Goal: Information Seeking & Learning: Compare options

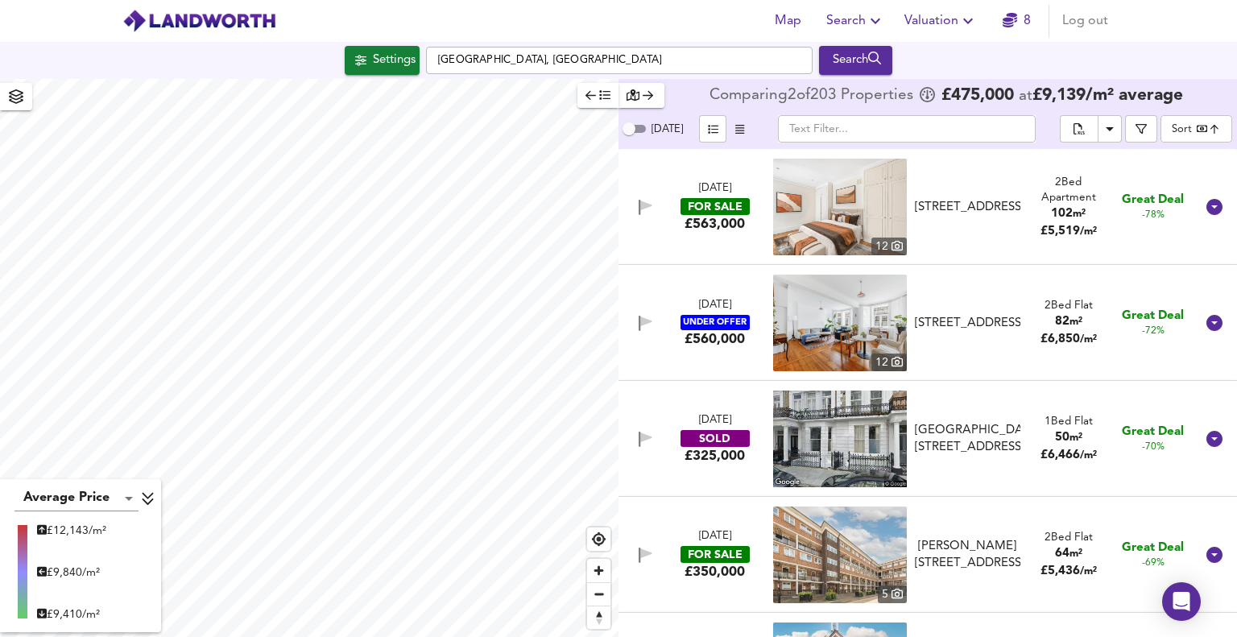
scroll to position [10795, 0]
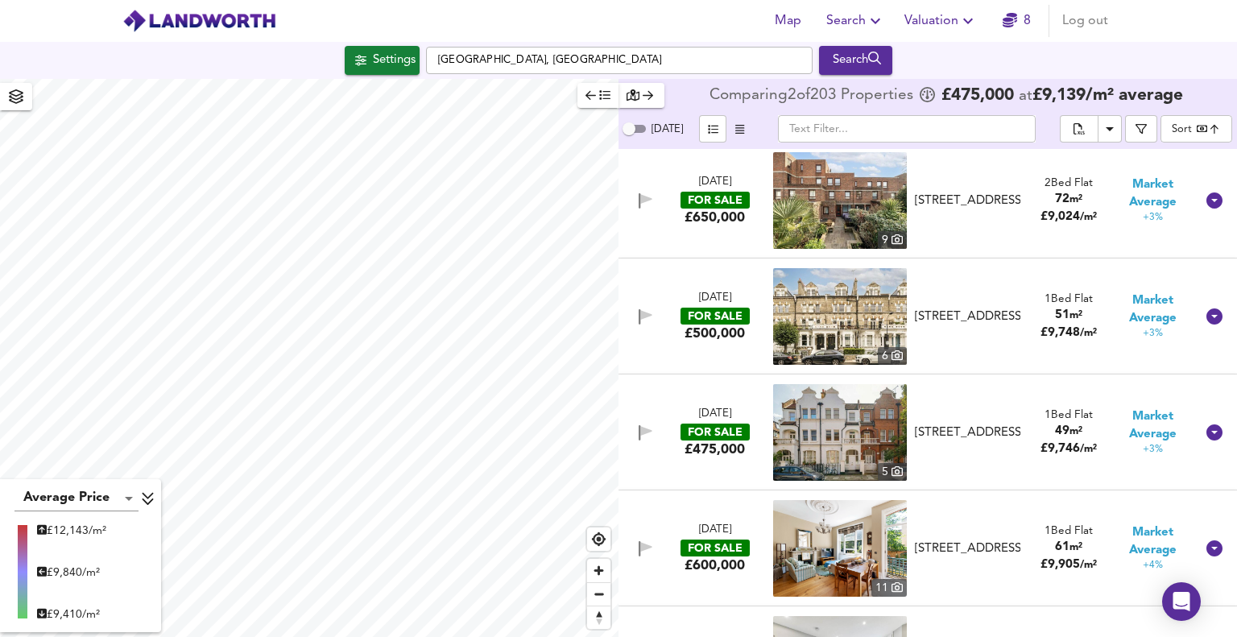
click at [972, 26] on icon "button" at bounding box center [968, 20] width 19 height 19
click at [879, 24] on icon "button" at bounding box center [875, 20] width 19 height 19
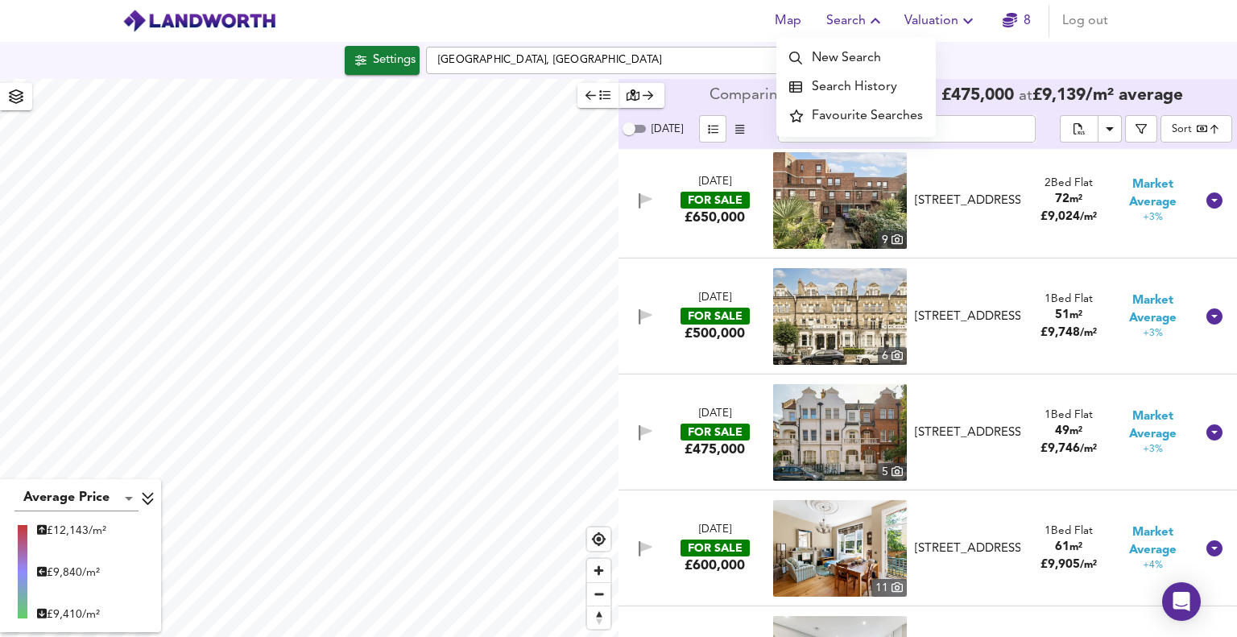
click at [973, 24] on icon "button" at bounding box center [968, 20] width 19 height 19
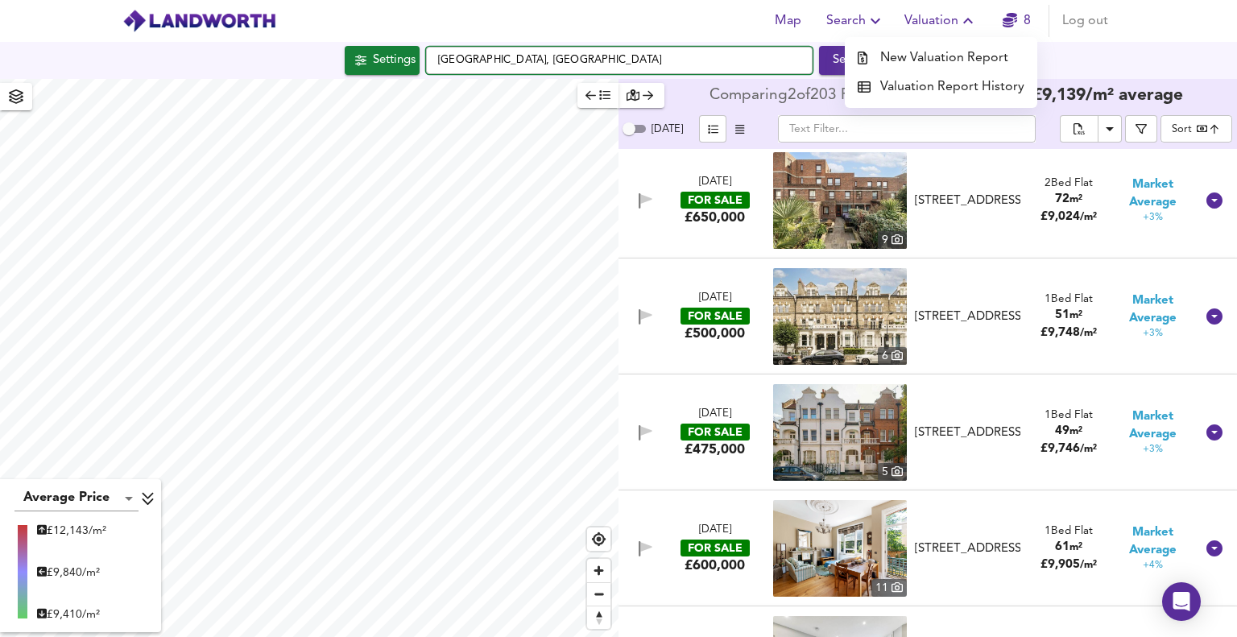
click at [437, 60] on input "[GEOGRAPHIC_DATA], [GEOGRAPHIC_DATA]" at bounding box center [619, 60] width 387 height 27
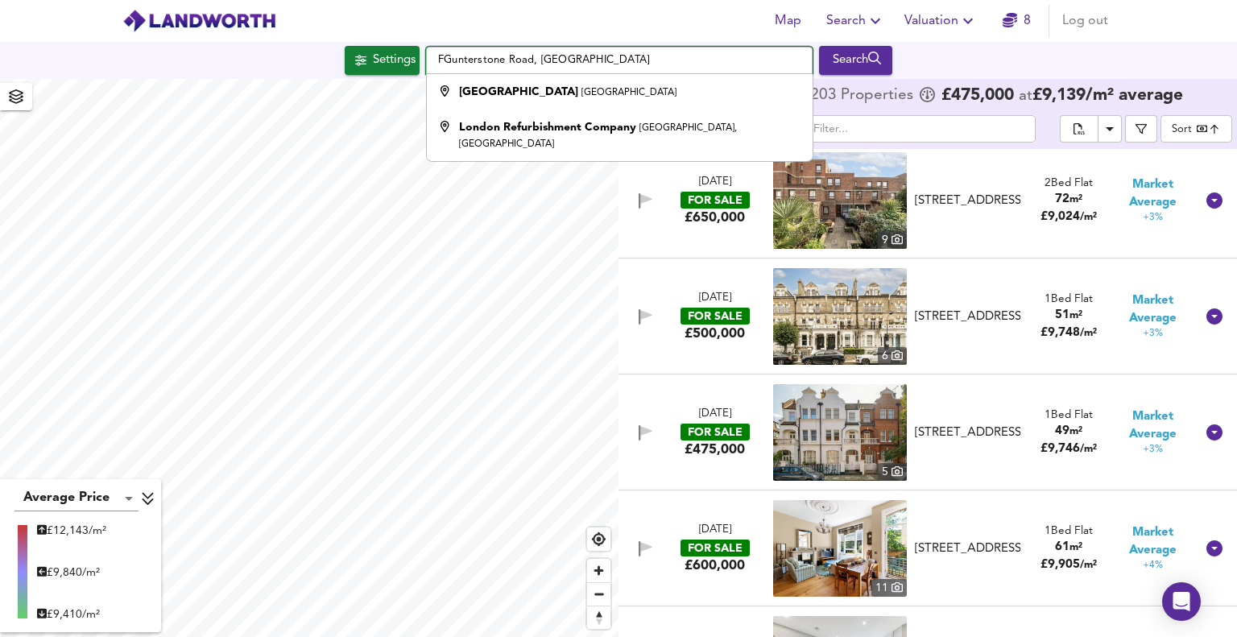
type input "[GEOGRAPHIC_DATA], [GEOGRAPHIC_DATA]"
click at [944, 23] on span "Valuation" at bounding box center [941, 21] width 73 height 23
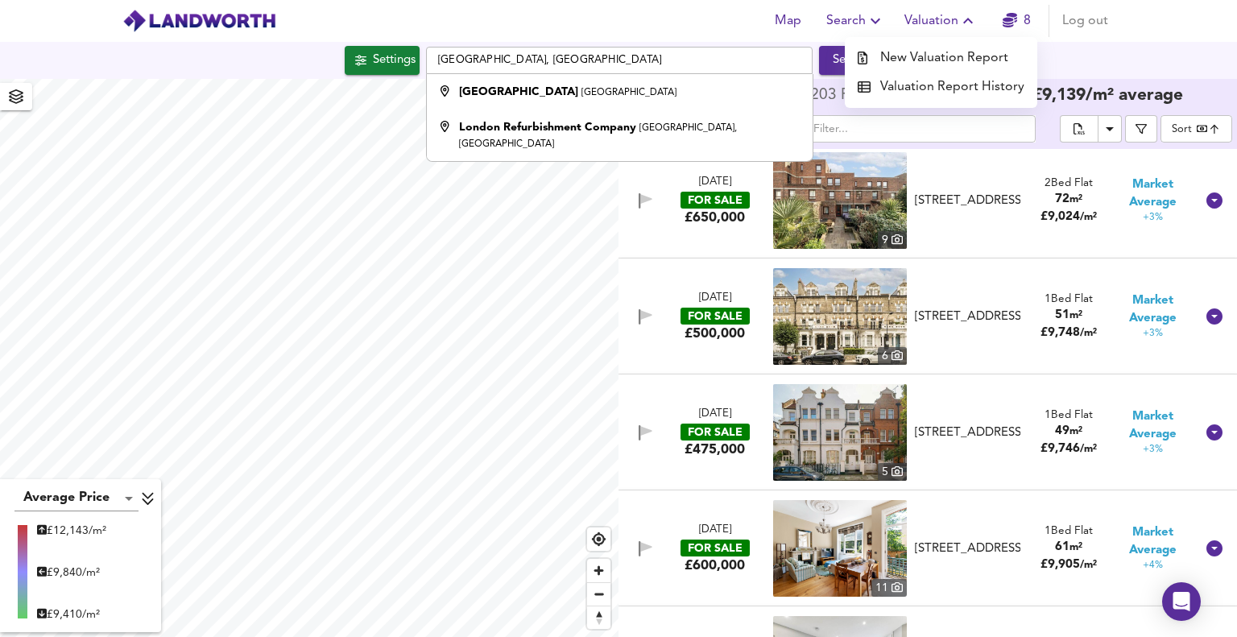
click at [654, 19] on div "Map Search Valuation New Valuation Report Valuation Report History 8 Log out" at bounding box center [618, 21] width 1031 height 40
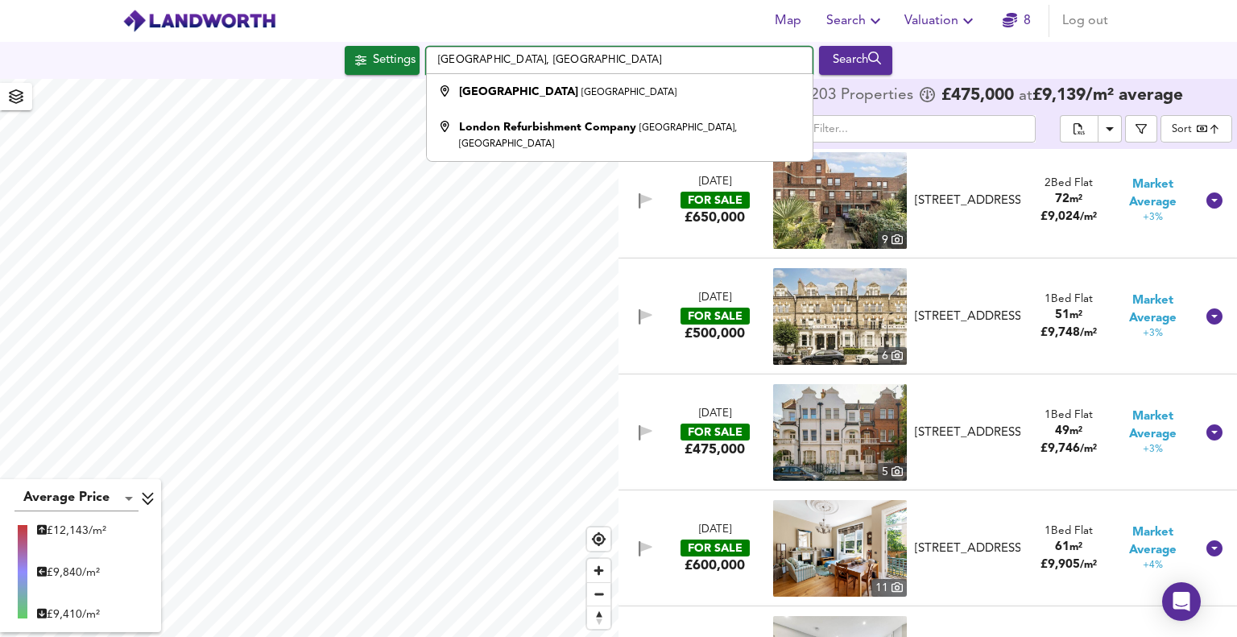
click at [606, 57] on input "[GEOGRAPHIC_DATA], [GEOGRAPHIC_DATA]" at bounding box center [619, 60] width 387 height 27
click at [649, 19] on div "Map Search Valuation 8 Log out" at bounding box center [618, 21] width 1031 height 40
click at [222, 56] on div "Settings [GEOGRAPHIC_DATA] Refurbishment Company [GEOGRAPHIC_DATA] Search" at bounding box center [618, 60] width 1237 height 29
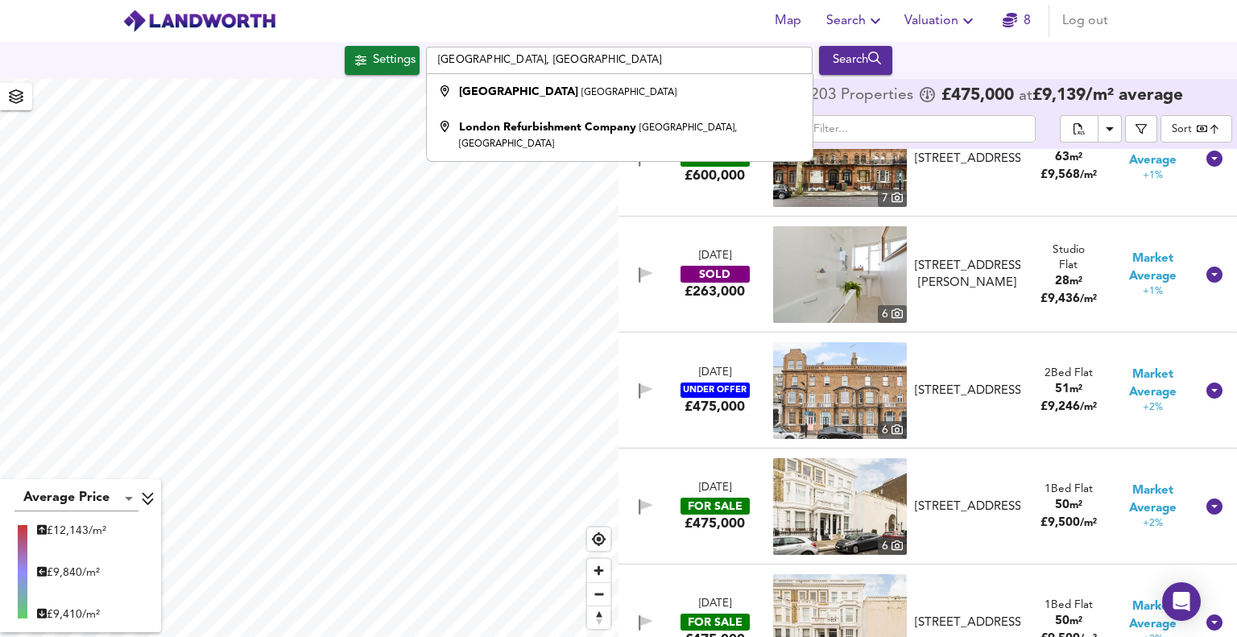
scroll to position [0, 0]
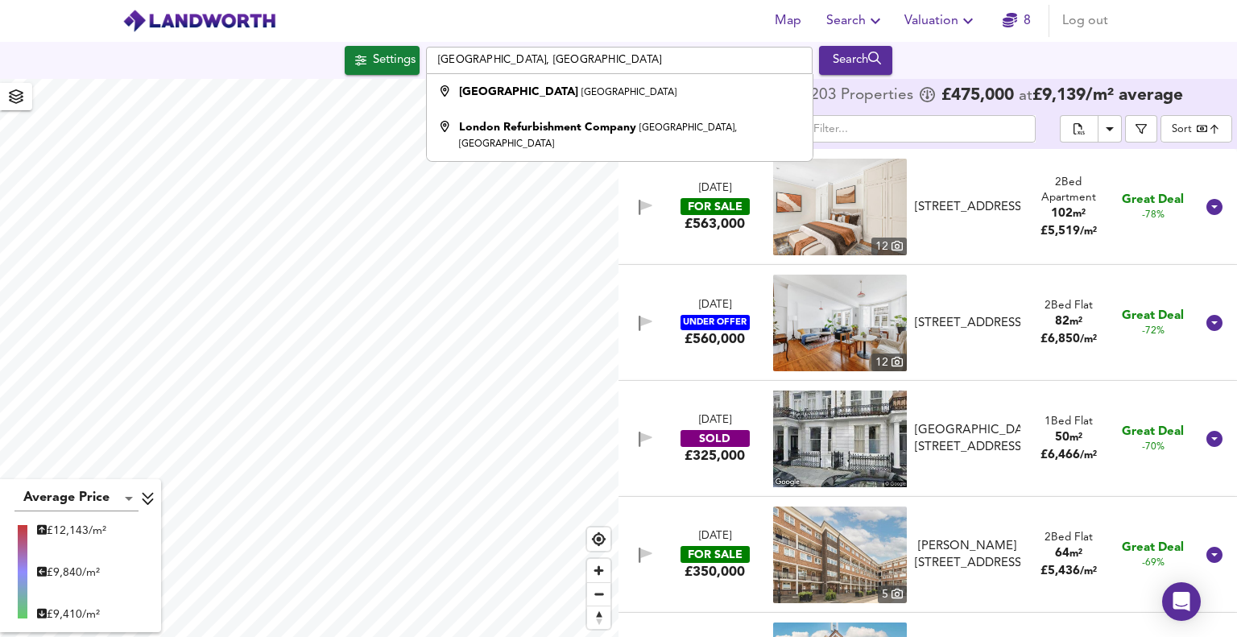
click at [602, 28] on div "Map Search Valuation 8 Log out" at bounding box center [618, 21] width 1031 height 40
click at [848, 107] on div "Comparing 2 of 203 Properties £ 475,000 at £ 9,139 / m² average" at bounding box center [951, 96] width 482 height 26
click at [955, 64] on div "Settings [GEOGRAPHIC_DATA] Refurbishment Company [GEOGRAPHIC_DATA] Search" at bounding box center [618, 60] width 1237 height 29
click at [590, 56] on input "[GEOGRAPHIC_DATA], [GEOGRAPHIC_DATA]" at bounding box center [619, 60] width 387 height 27
click at [575, 31] on div "Map Search Valuation 8 Log out" at bounding box center [618, 21] width 1031 height 40
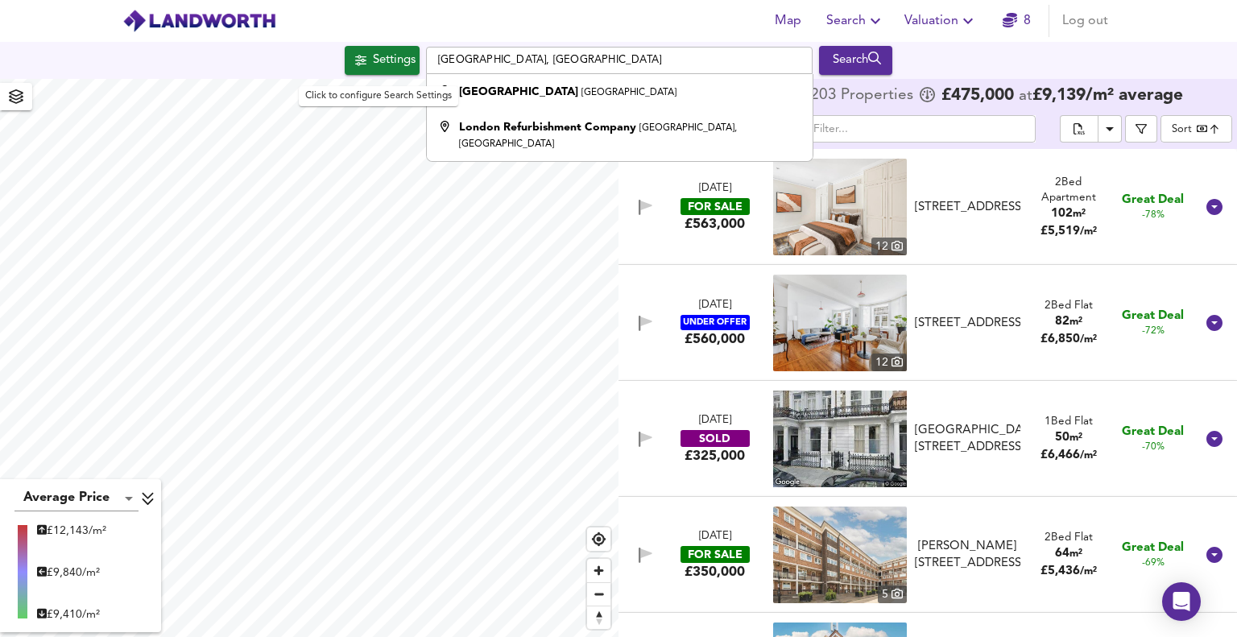
click at [385, 68] on div "Settings" at bounding box center [394, 60] width 43 height 21
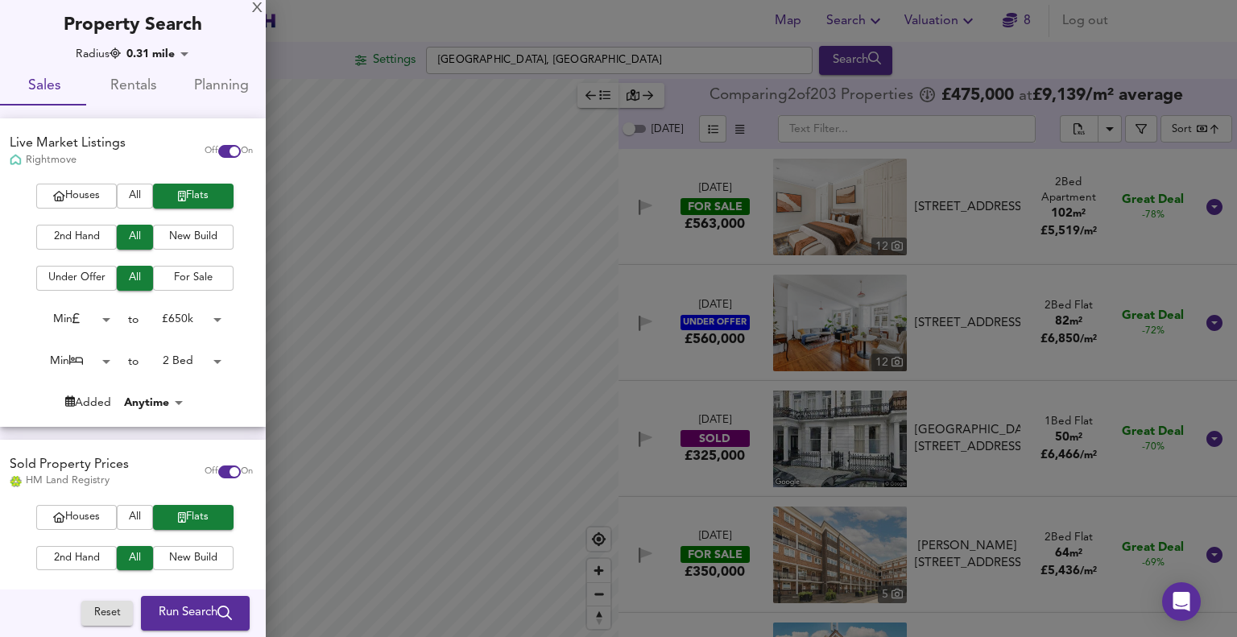
drag, startPoint x: 711, startPoint y: 59, endPoint x: 311, endPoint y: 68, distance: 400.5
click at [711, 59] on div at bounding box center [618, 318] width 1237 height 637
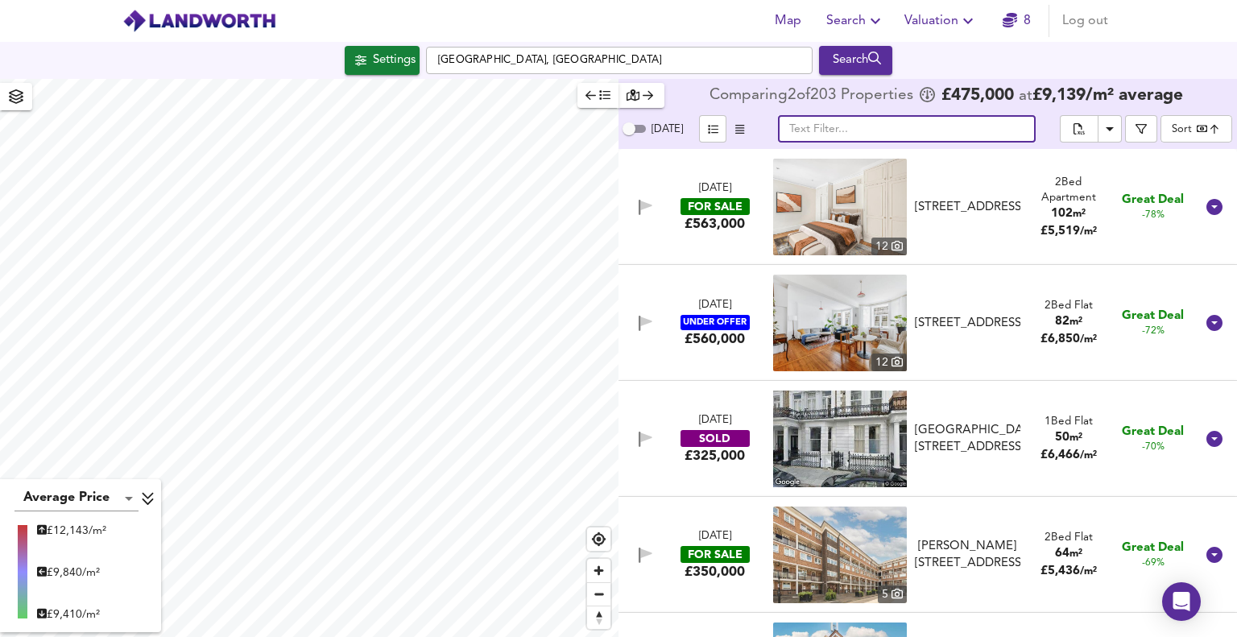
click at [847, 124] on input "text" at bounding box center [907, 128] width 258 height 27
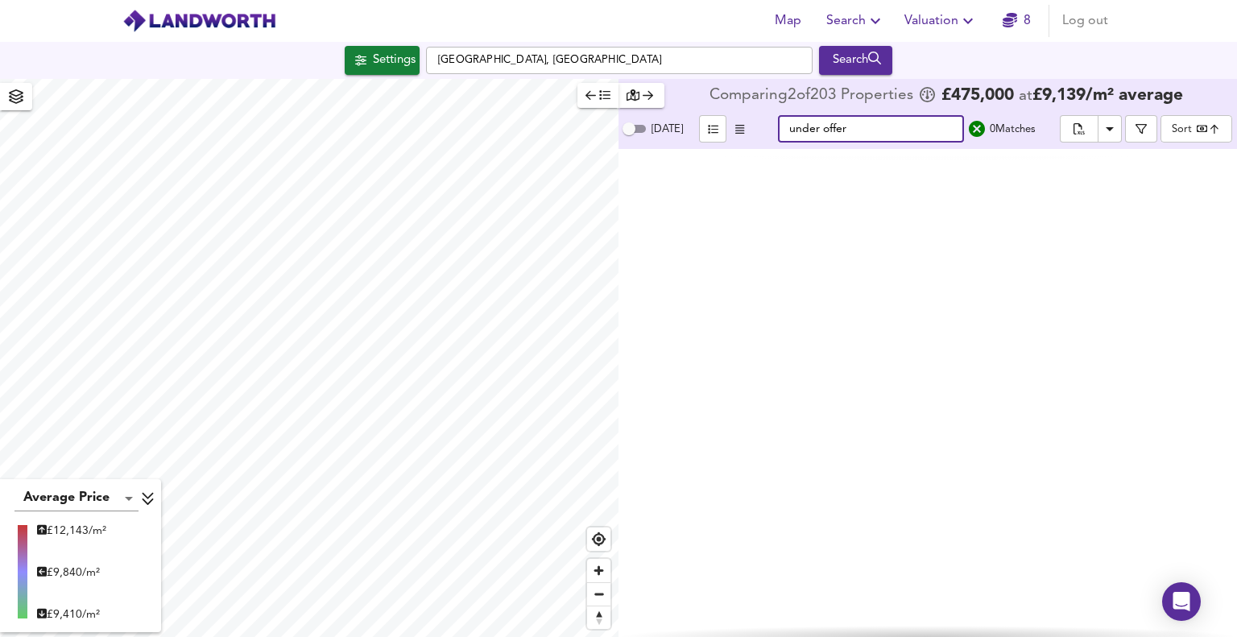
drag, startPoint x: 897, startPoint y: 117, endPoint x: 819, endPoint y: 128, distance: 79.0
click at [819, 128] on input "under offer" at bounding box center [871, 128] width 186 height 27
type input "under"
drag, startPoint x: 827, startPoint y: 128, endPoint x: 779, endPoint y: 128, distance: 48.3
click at [779, 128] on input "under" at bounding box center [871, 128] width 186 height 27
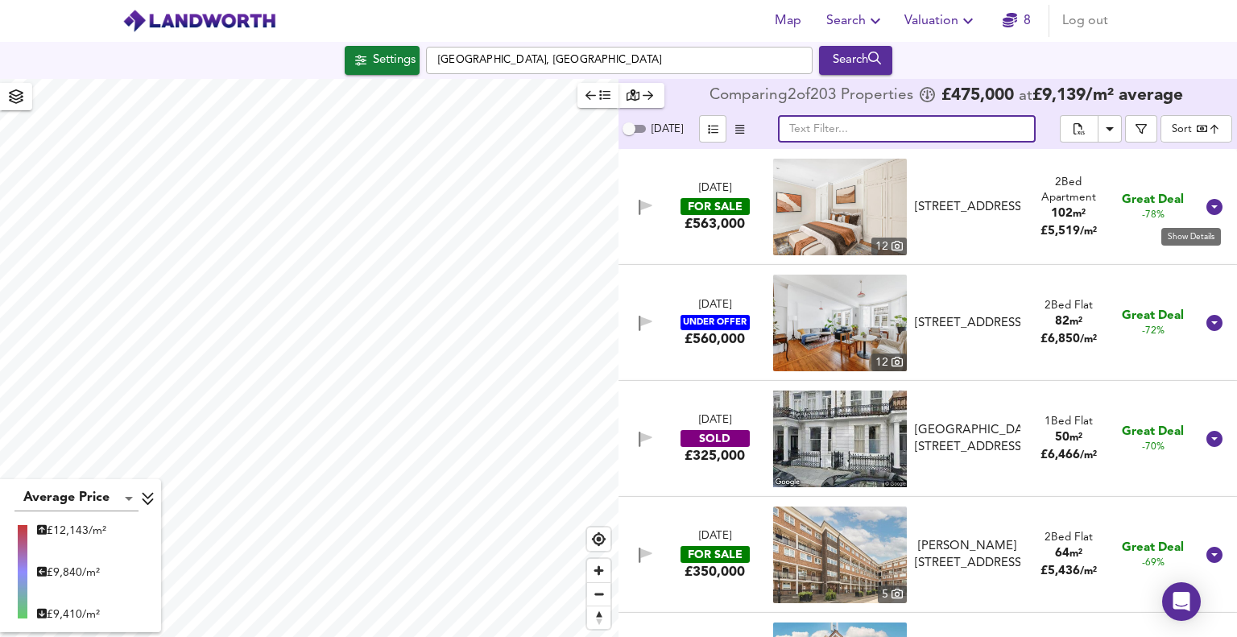
click at [1209, 213] on icon at bounding box center [1215, 207] width 16 height 16
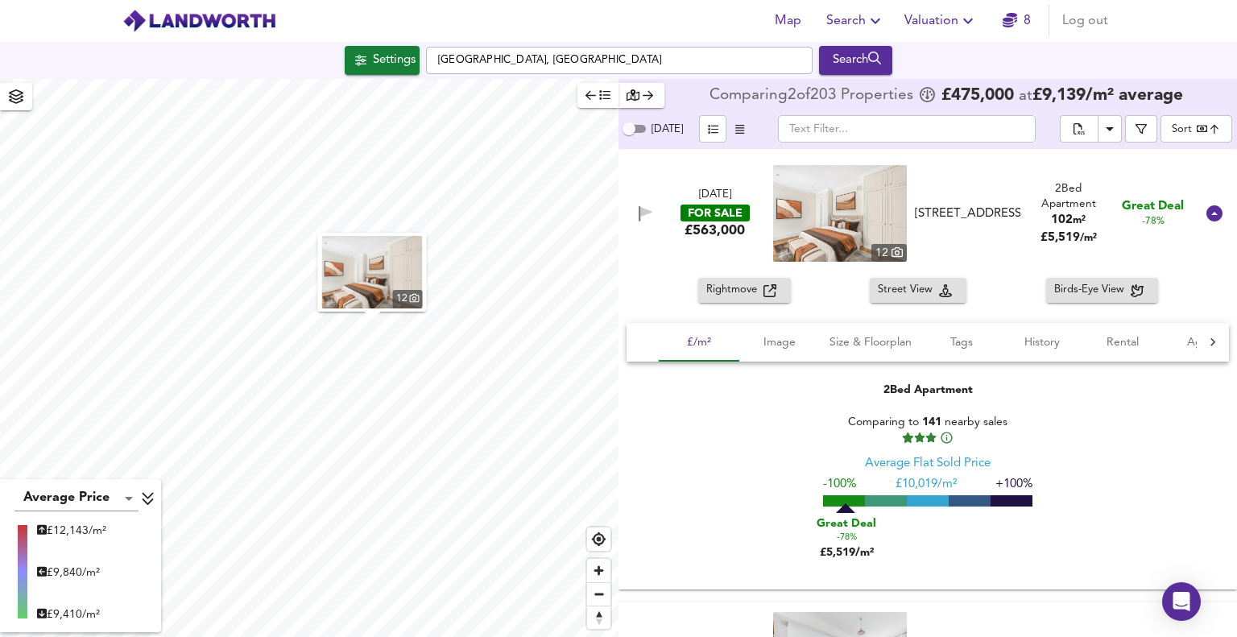
click at [730, 288] on span "Rightmove" at bounding box center [735, 290] width 57 height 19
click at [1208, 213] on icon at bounding box center [1215, 213] width 16 height 16
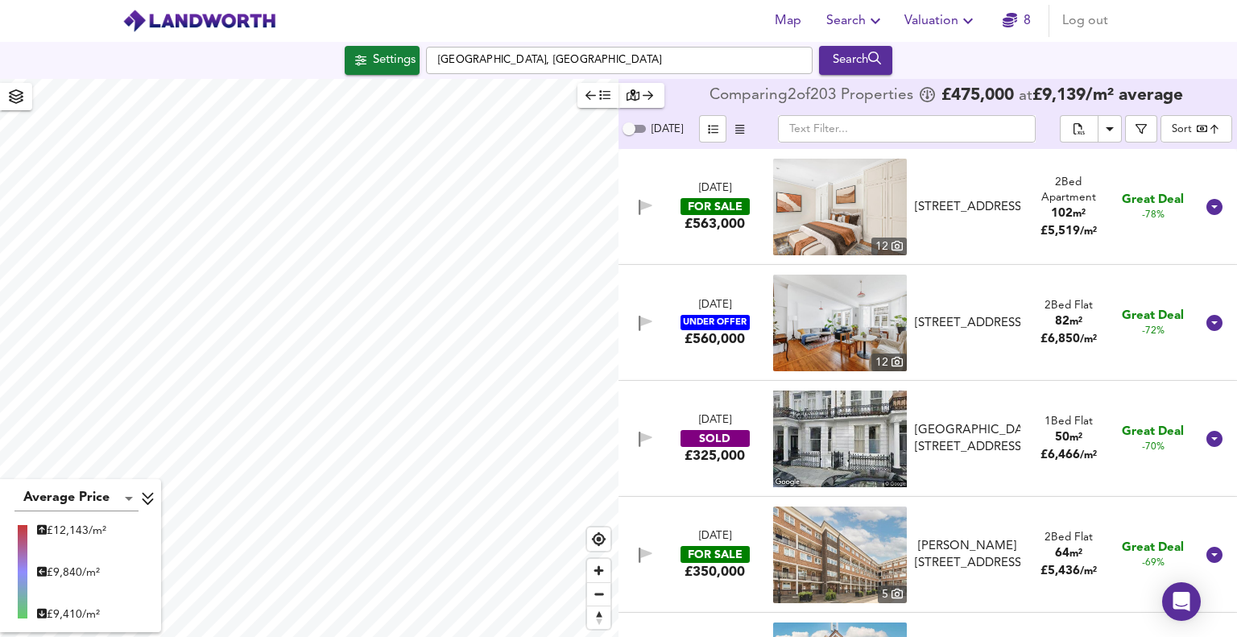
scroll to position [161, 0]
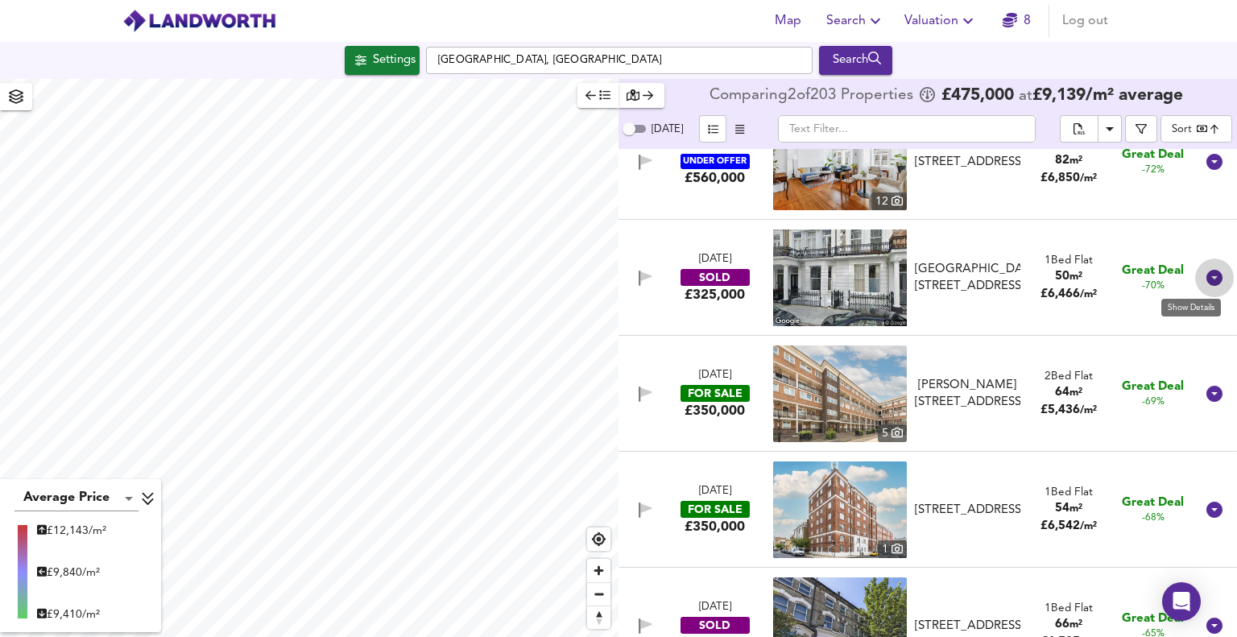
click at [1208, 277] on icon at bounding box center [1214, 277] width 19 height 19
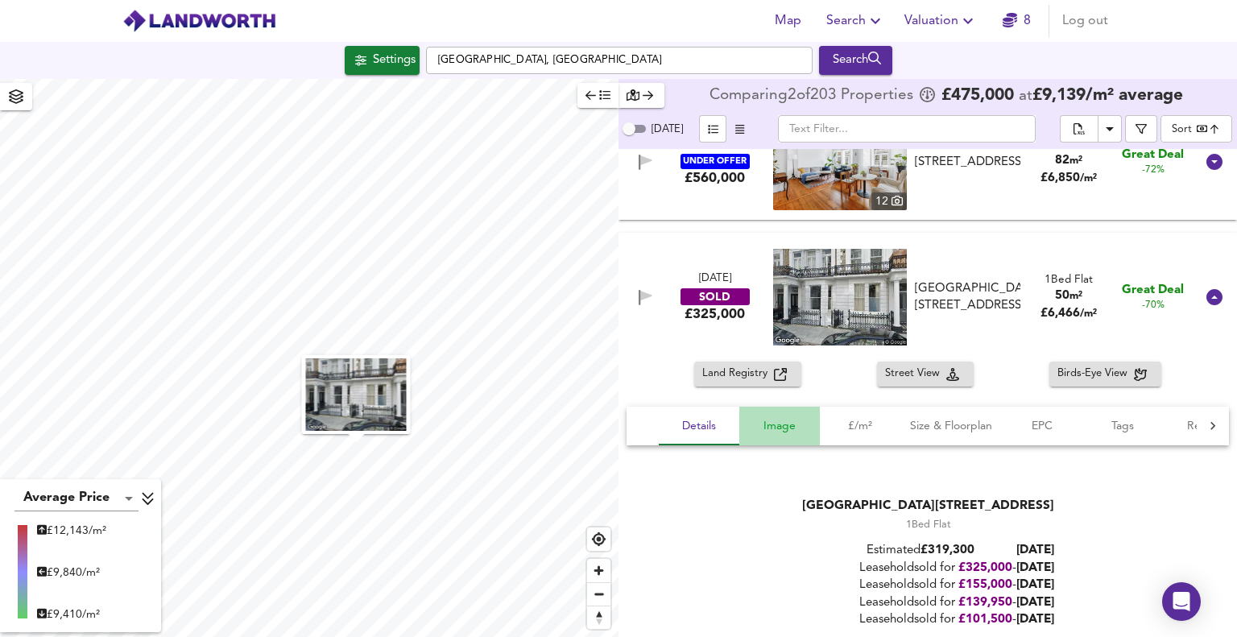
click at [790, 425] on span "Image" at bounding box center [779, 427] width 61 height 20
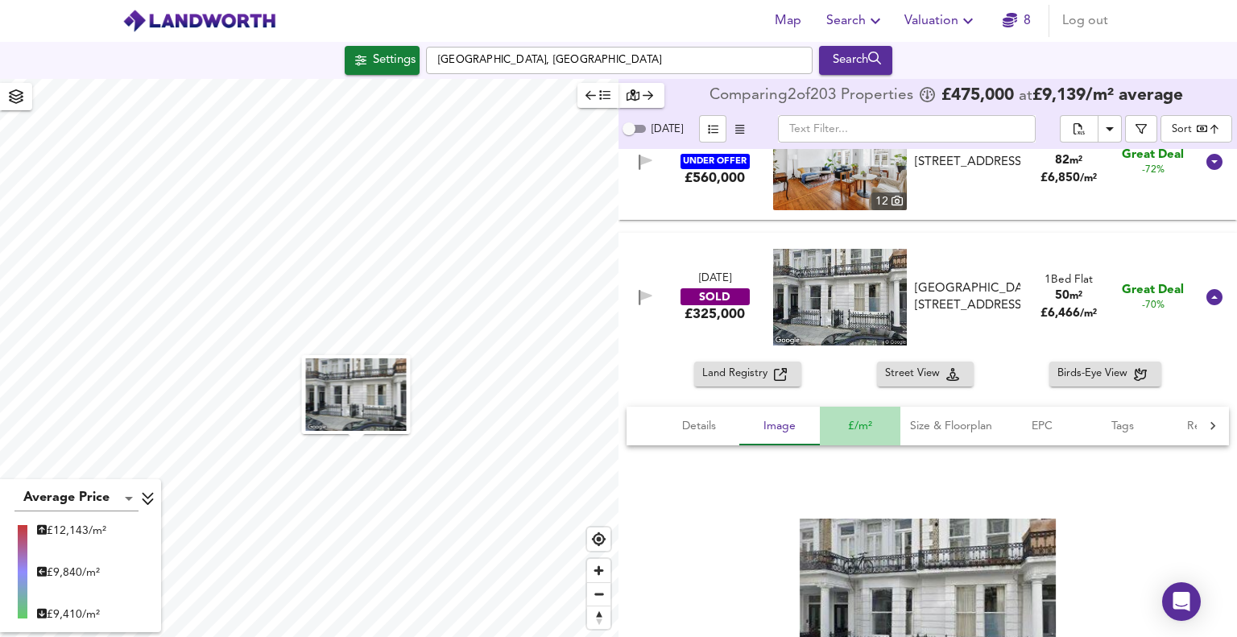
click at [865, 427] on span "£/m²" at bounding box center [860, 427] width 61 height 20
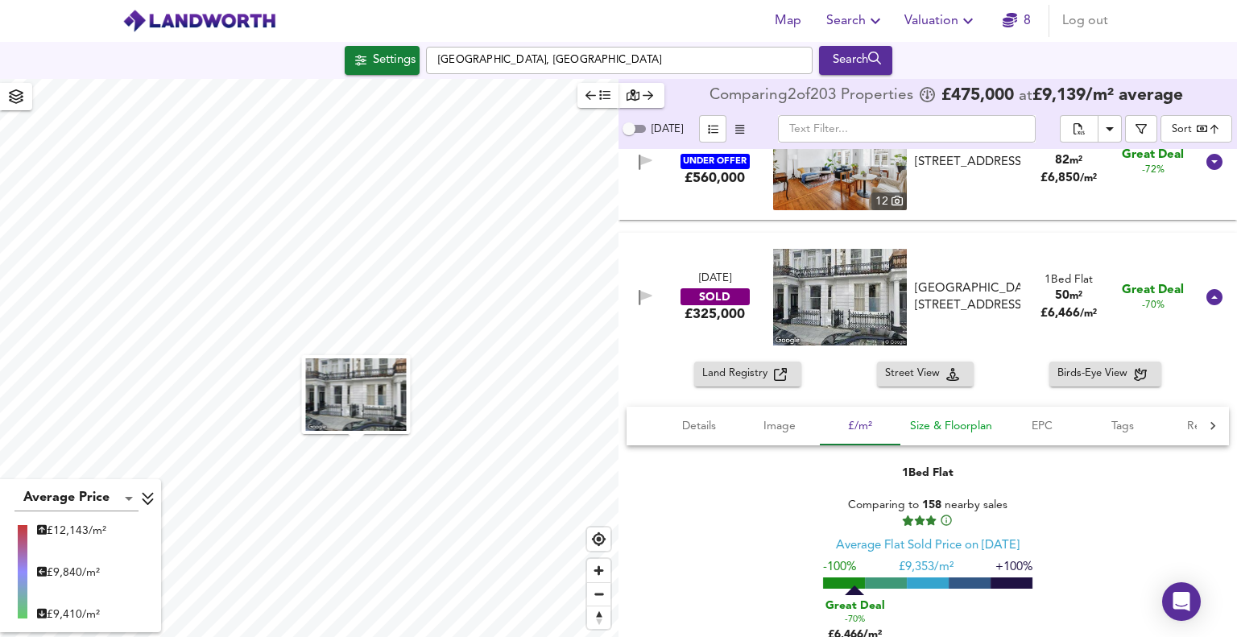
click at [945, 430] on span "Size & Floorplan" at bounding box center [951, 427] width 82 height 20
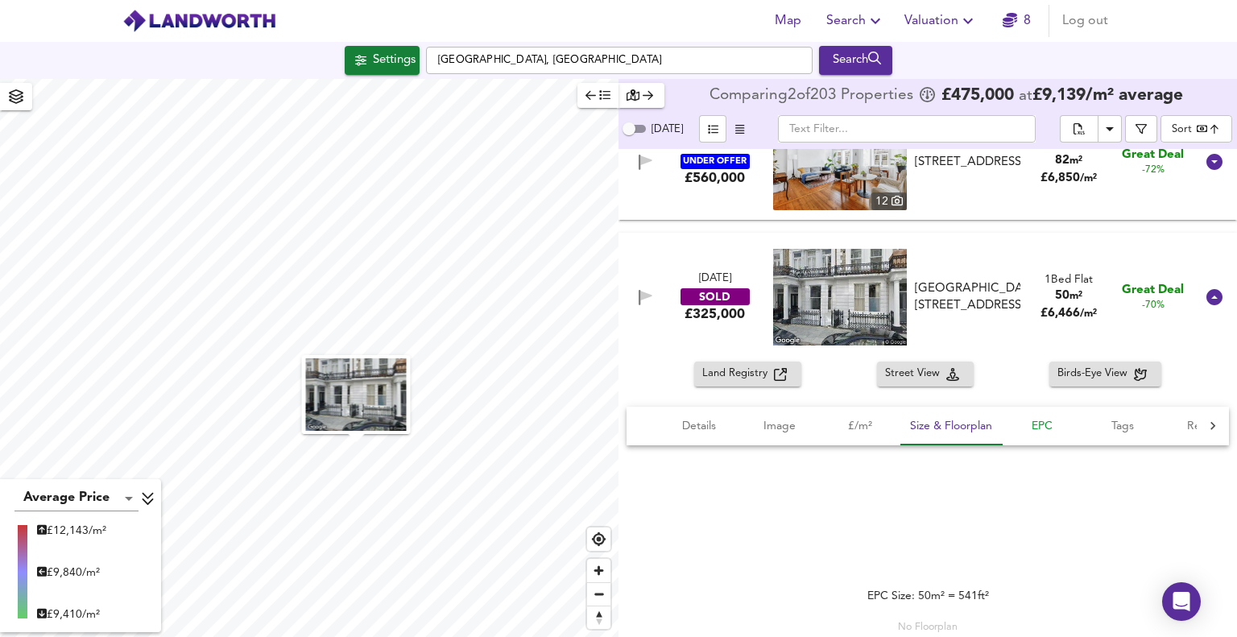
click at [1047, 431] on span "EPC" at bounding box center [1042, 427] width 61 height 20
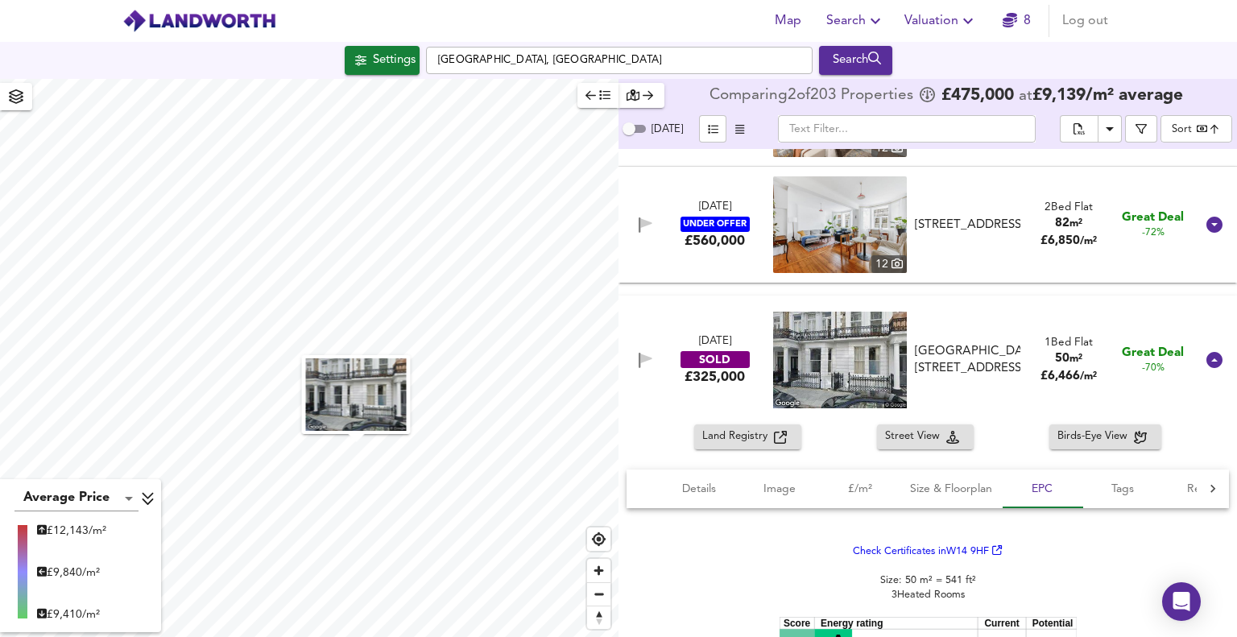
scroll to position [81, 0]
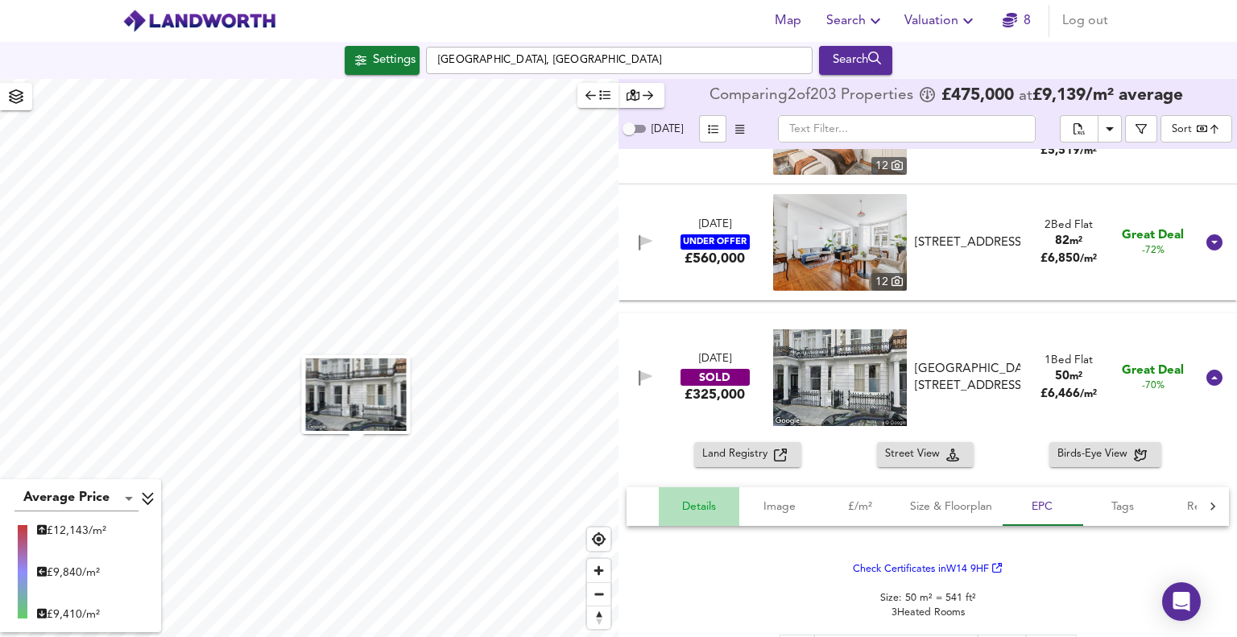
click at [706, 505] on span "Details" at bounding box center [699, 507] width 61 height 20
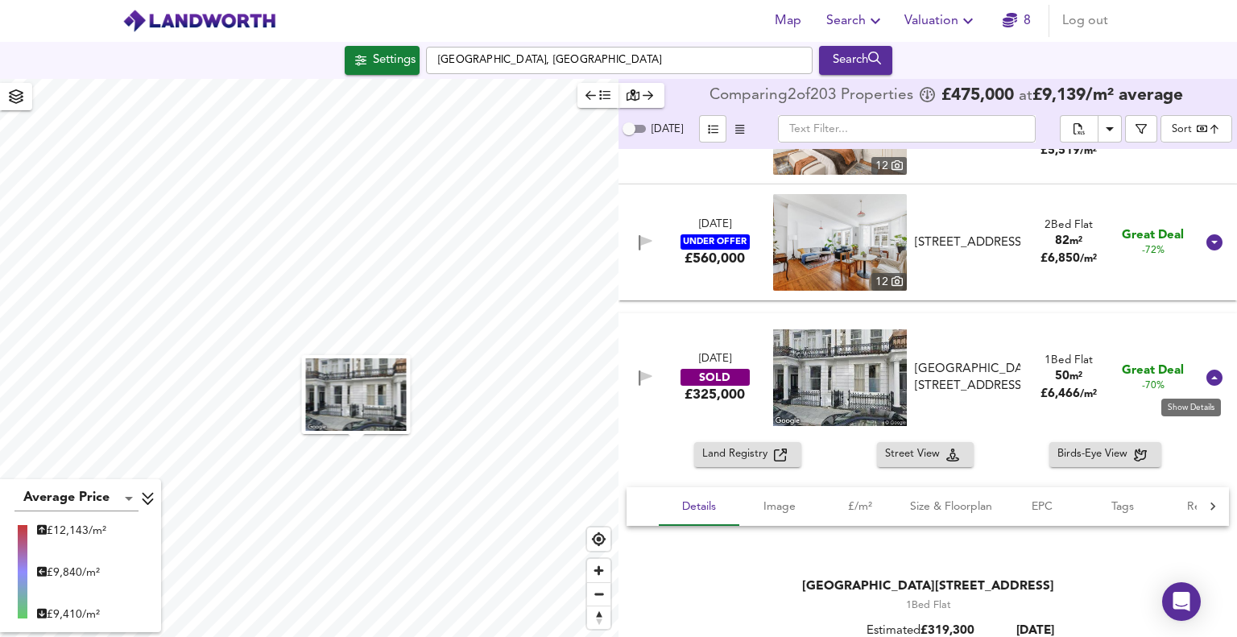
click at [1206, 378] on icon at bounding box center [1214, 377] width 19 height 19
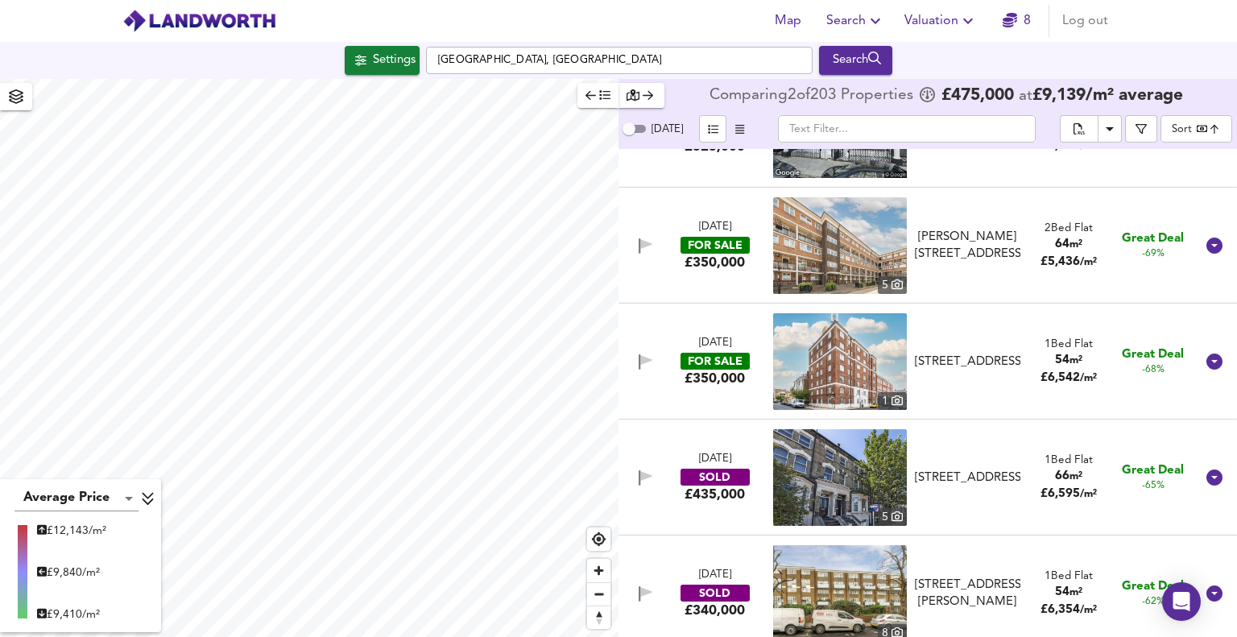
scroll to position [322, 0]
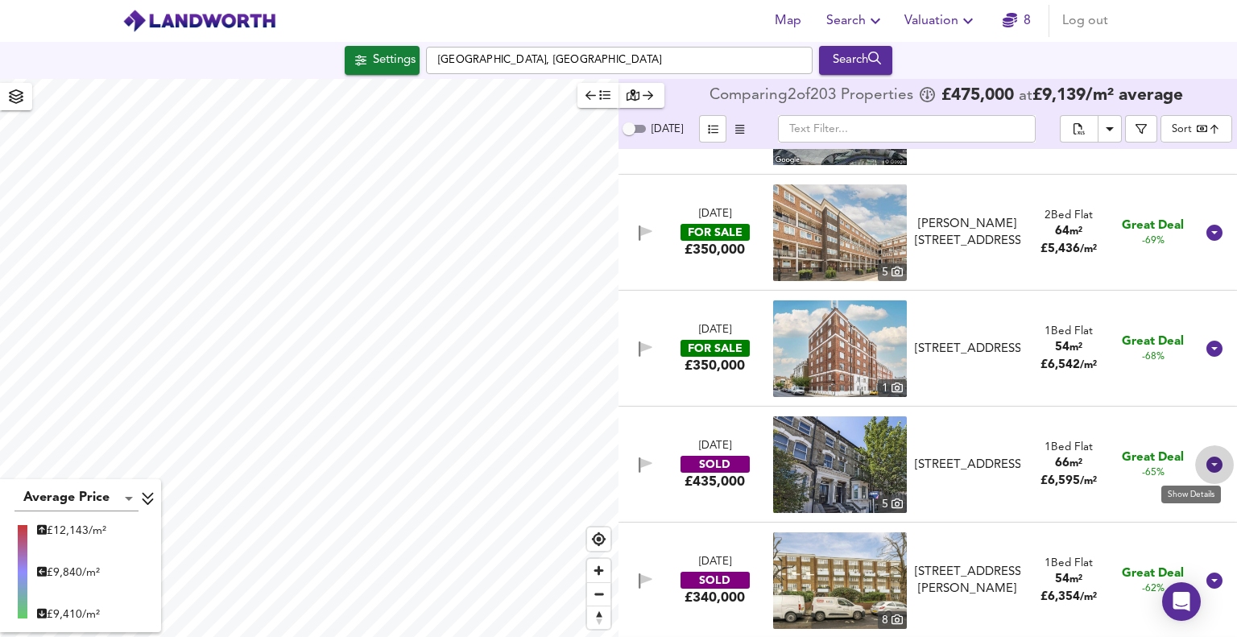
click at [1210, 462] on icon at bounding box center [1215, 465] width 16 height 16
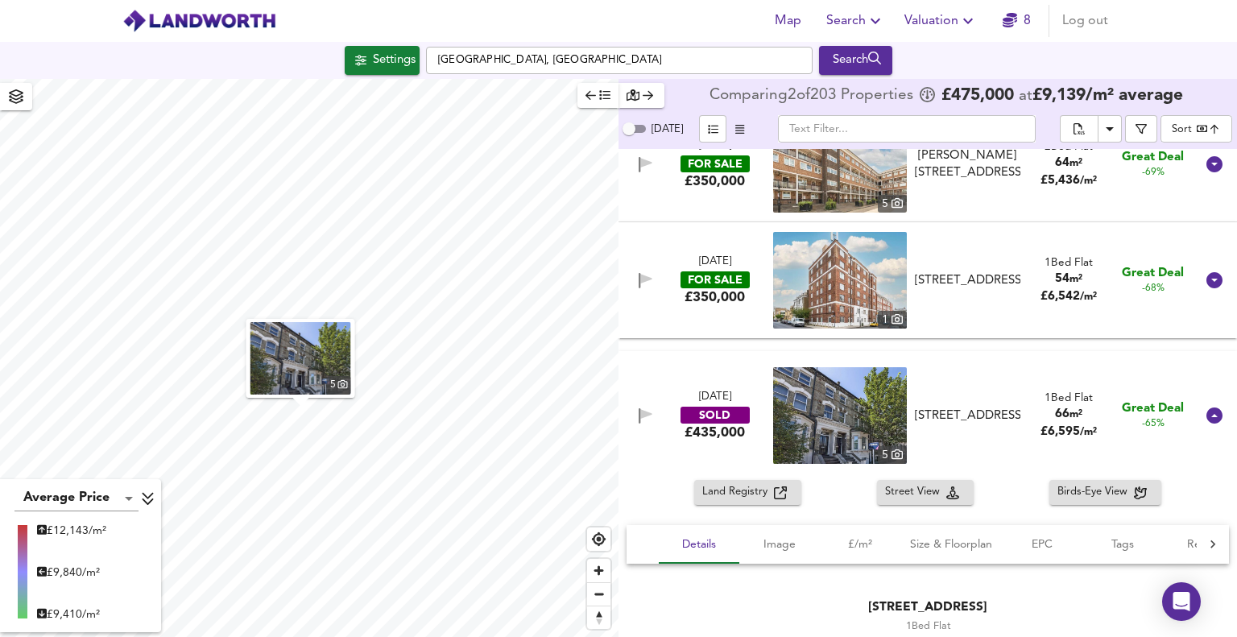
scroll to position [403, 0]
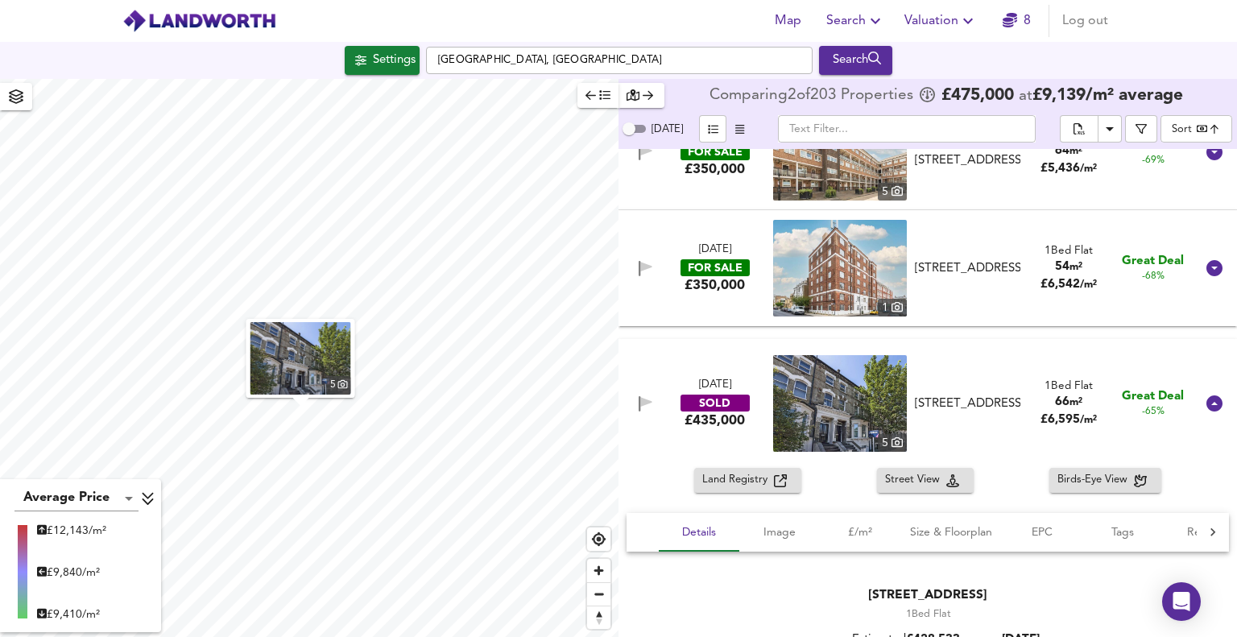
click at [877, 418] on img at bounding box center [840, 403] width 134 height 97
click at [1207, 406] on icon at bounding box center [1215, 404] width 16 height 16
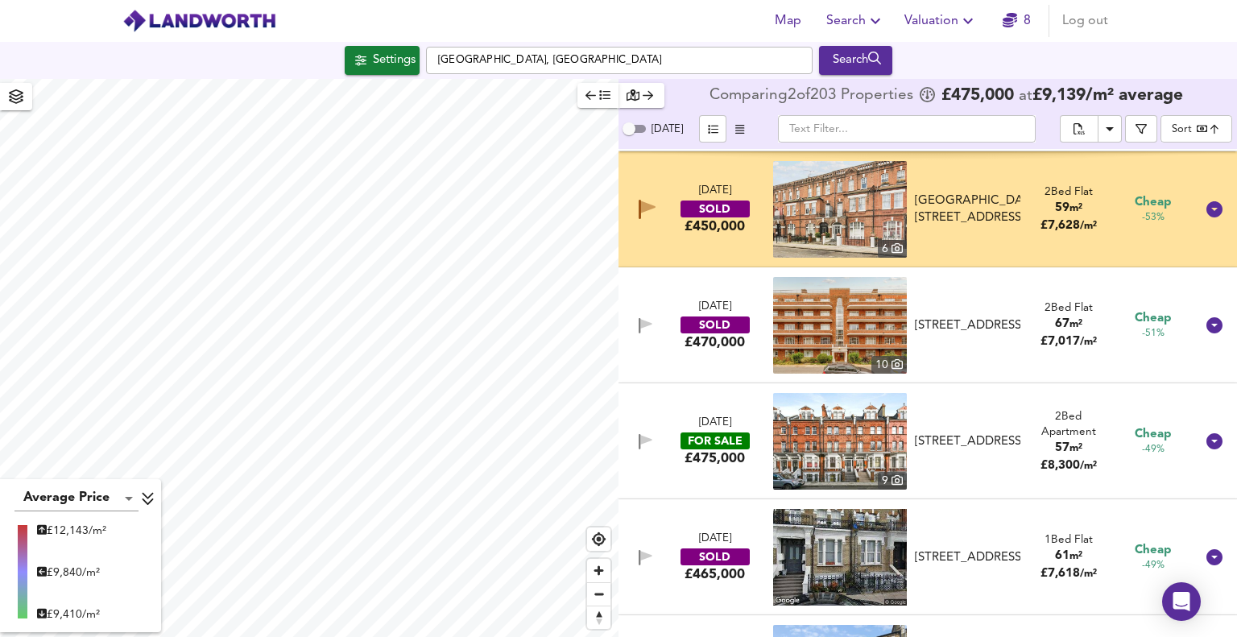
scroll to position [1128, 0]
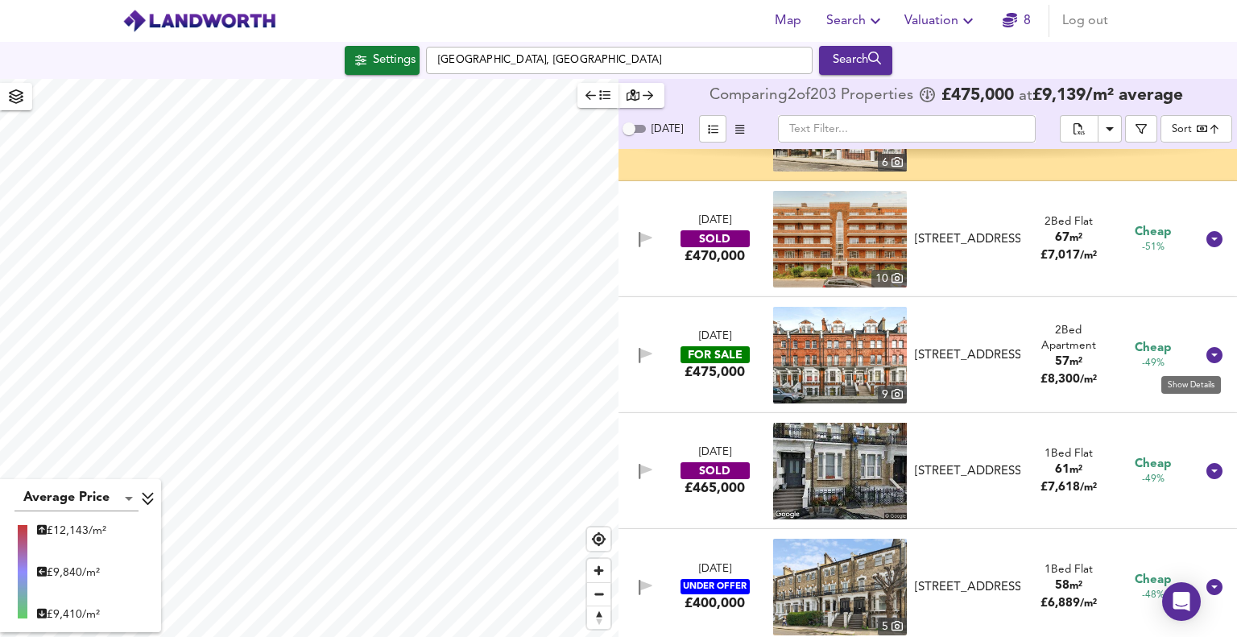
click at [1207, 359] on icon at bounding box center [1215, 355] width 16 height 16
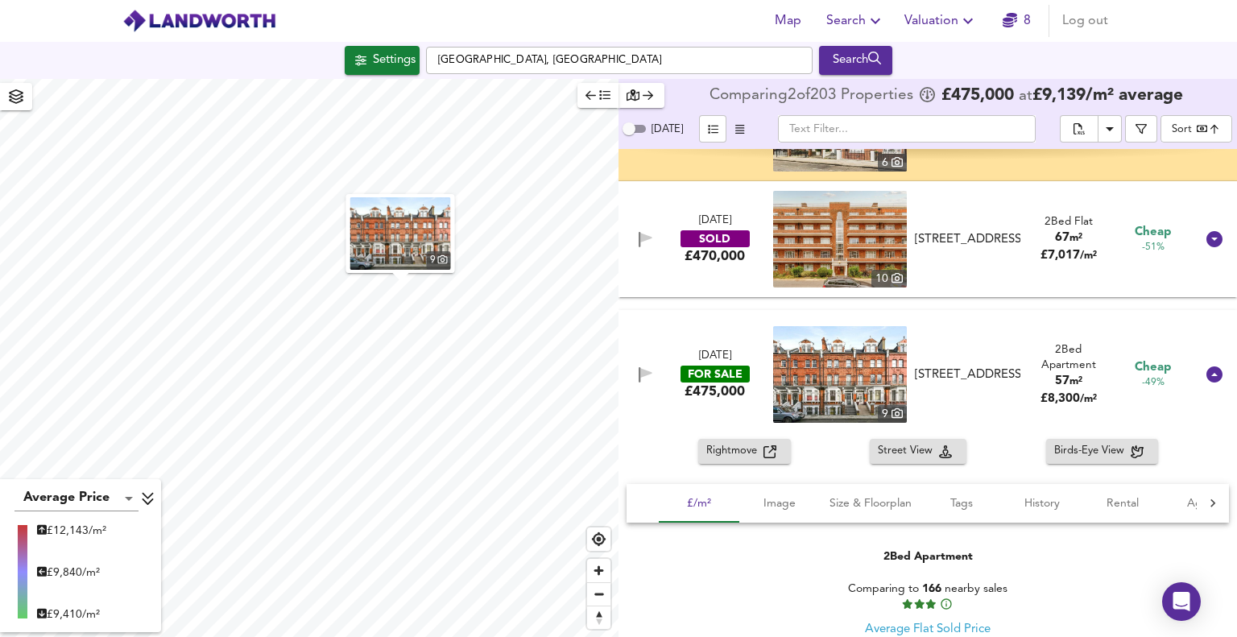
click at [725, 451] on span "Rightmove" at bounding box center [735, 451] width 57 height 19
click at [1207, 376] on icon at bounding box center [1215, 375] width 16 height 16
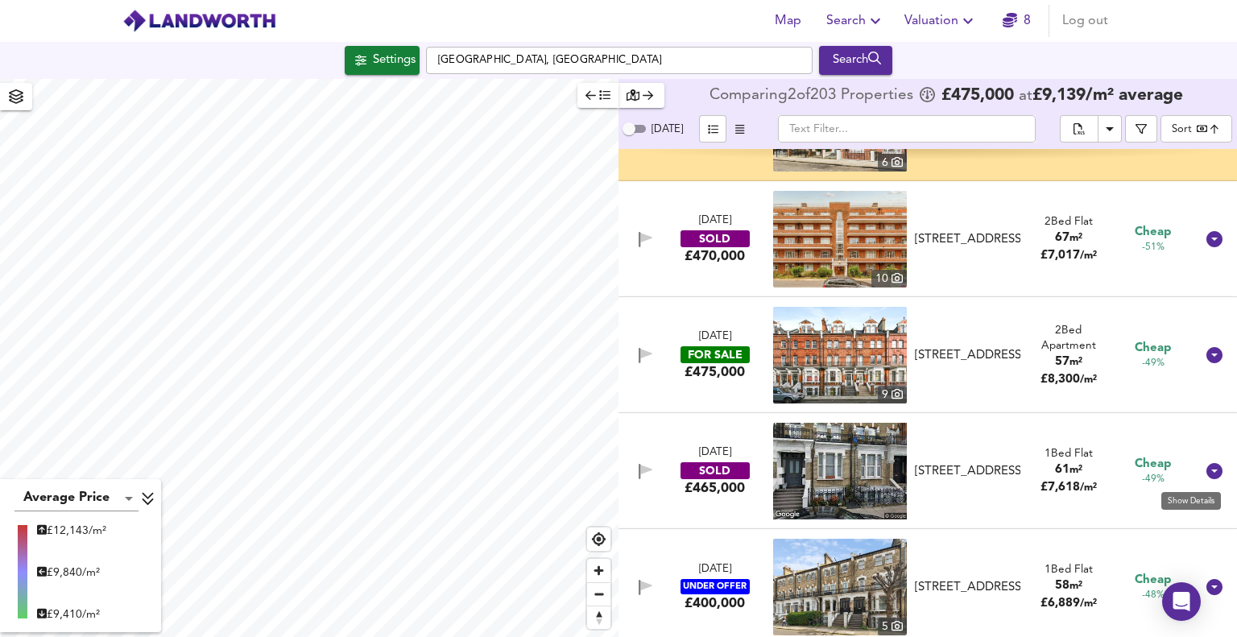
click at [1207, 471] on icon at bounding box center [1215, 471] width 16 height 16
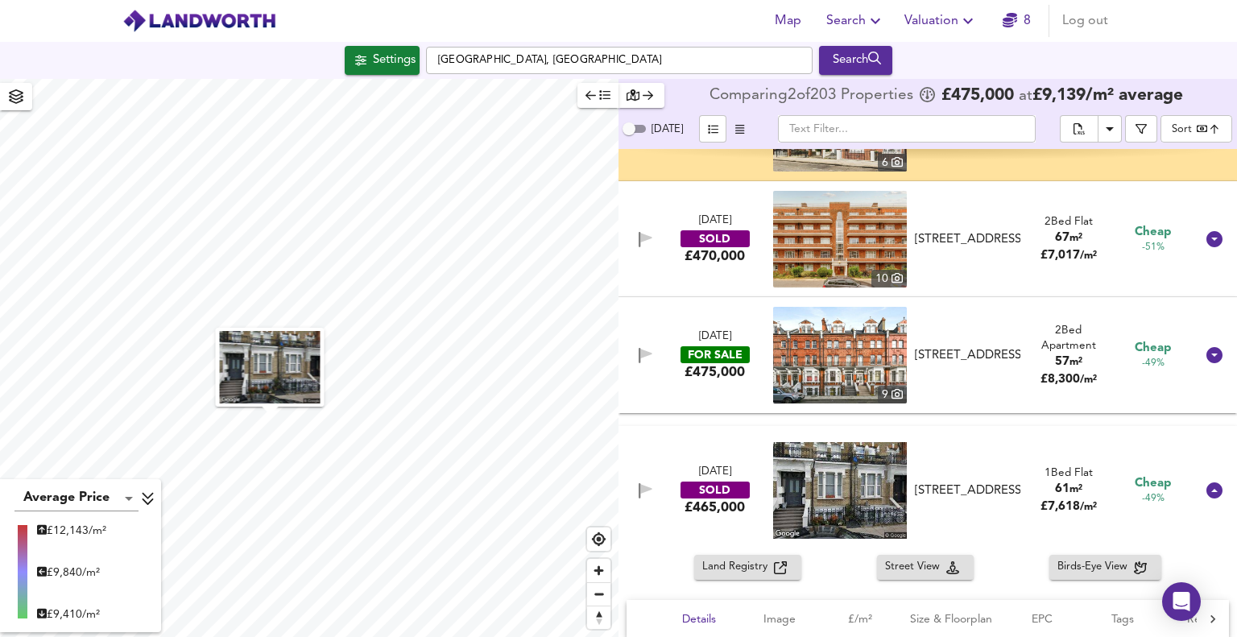
scroll to position [1208, 0]
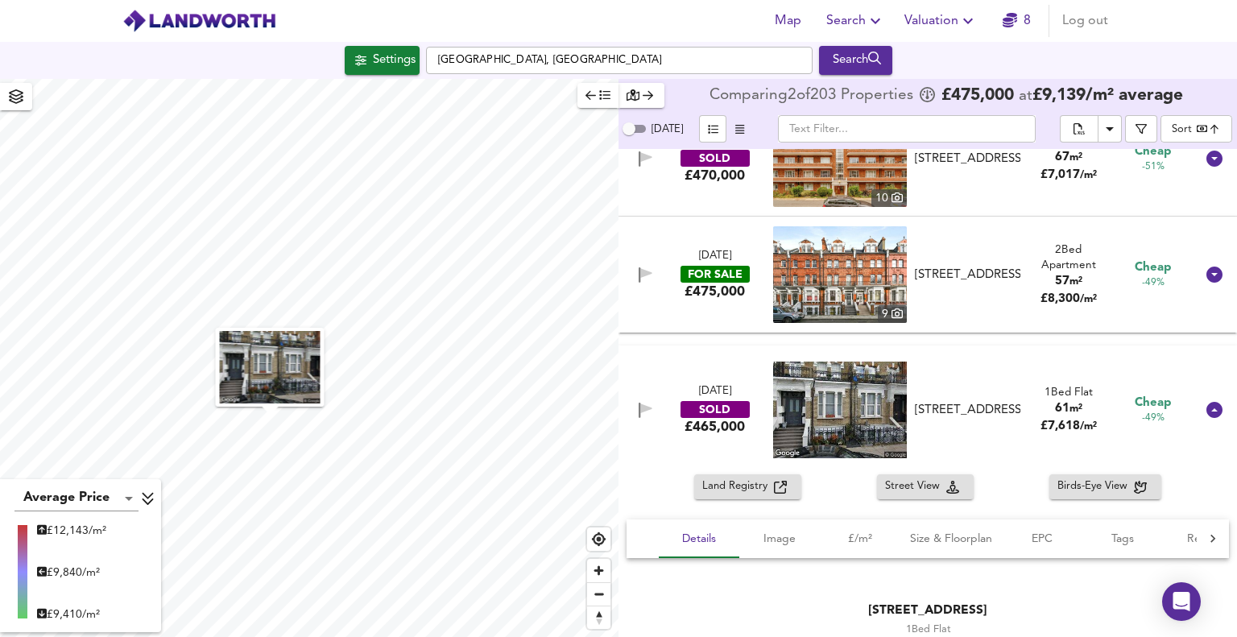
click at [846, 408] on img at bounding box center [840, 410] width 134 height 97
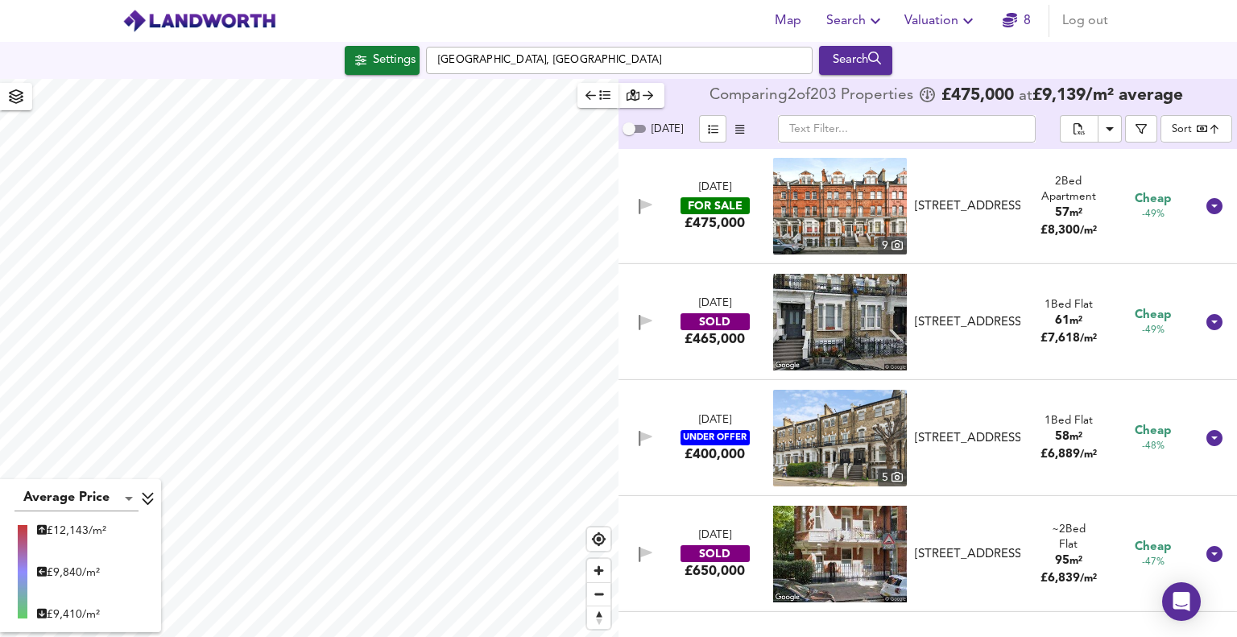
scroll to position [1289, 0]
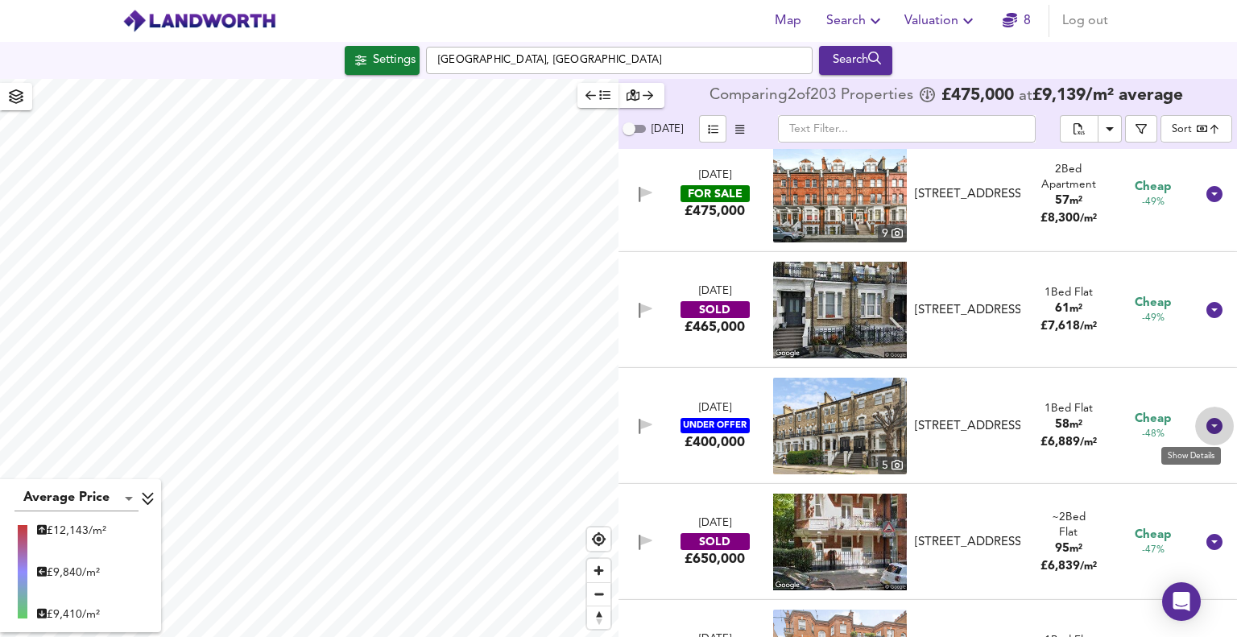
click at [1207, 425] on icon at bounding box center [1214, 426] width 19 height 19
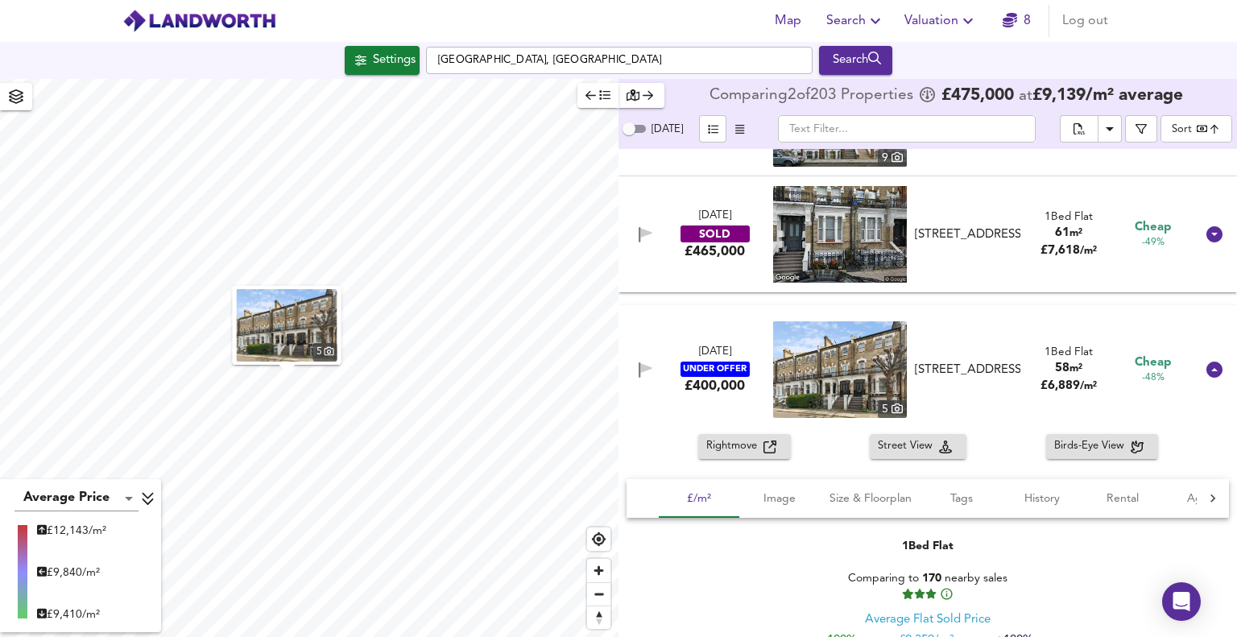
scroll to position [1370, 0]
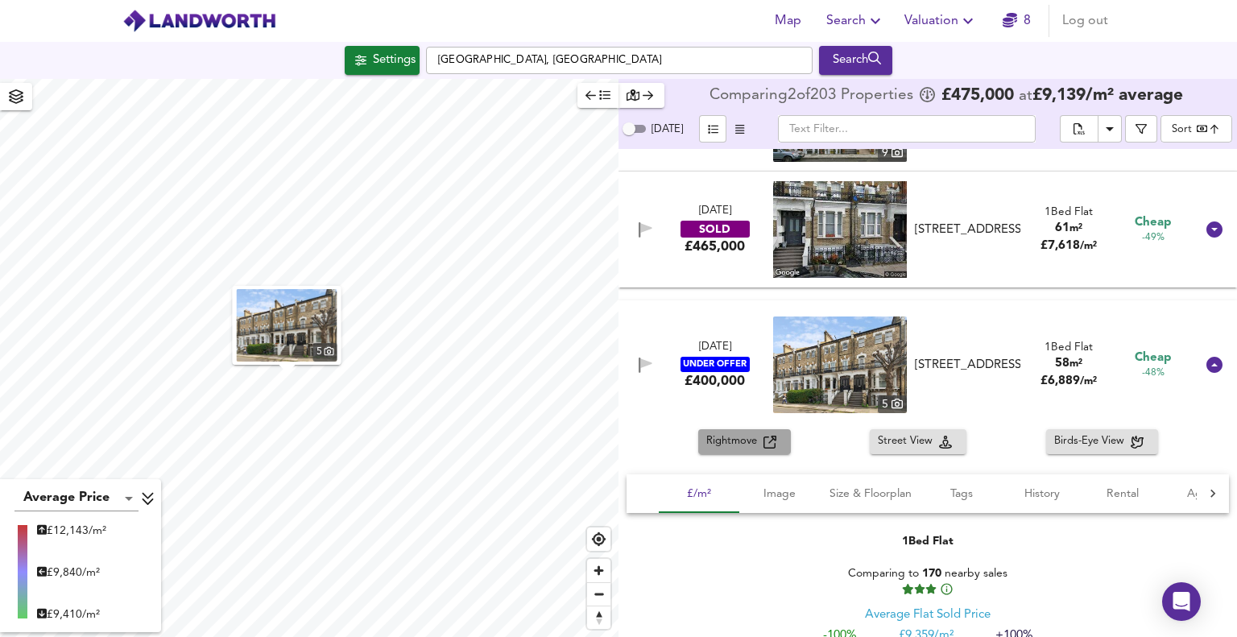
click at [727, 445] on span "Rightmove" at bounding box center [735, 442] width 57 height 19
click at [1205, 367] on icon at bounding box center [1214, 364] width 19 height 19
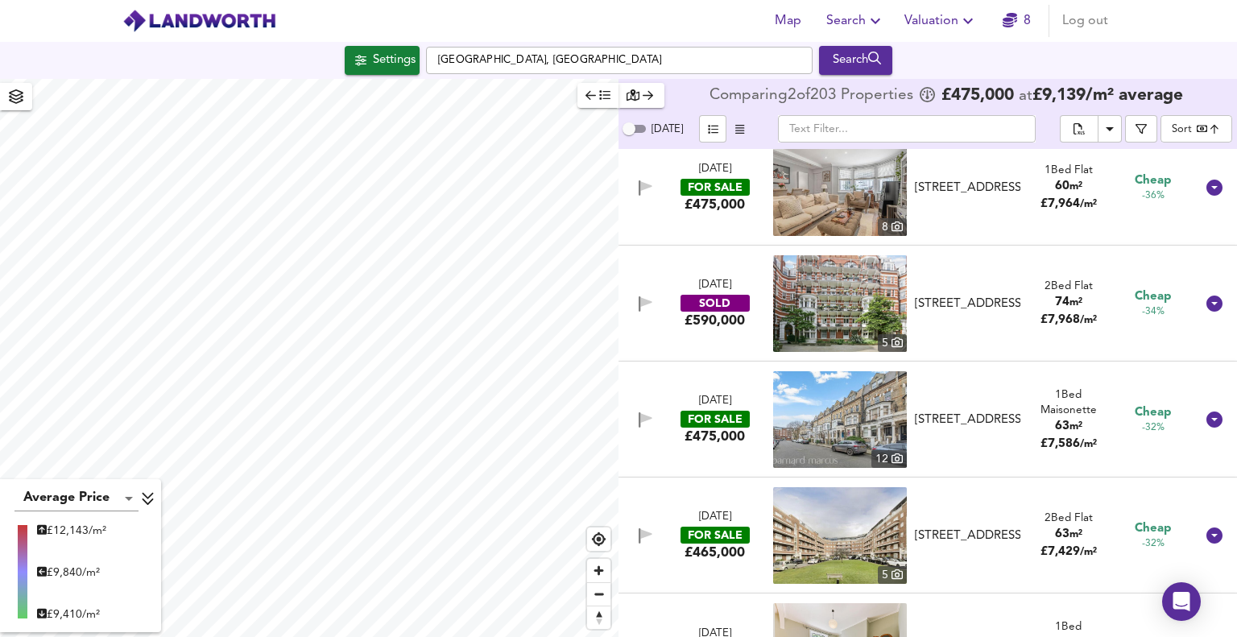
scroll to position [2578, 0]
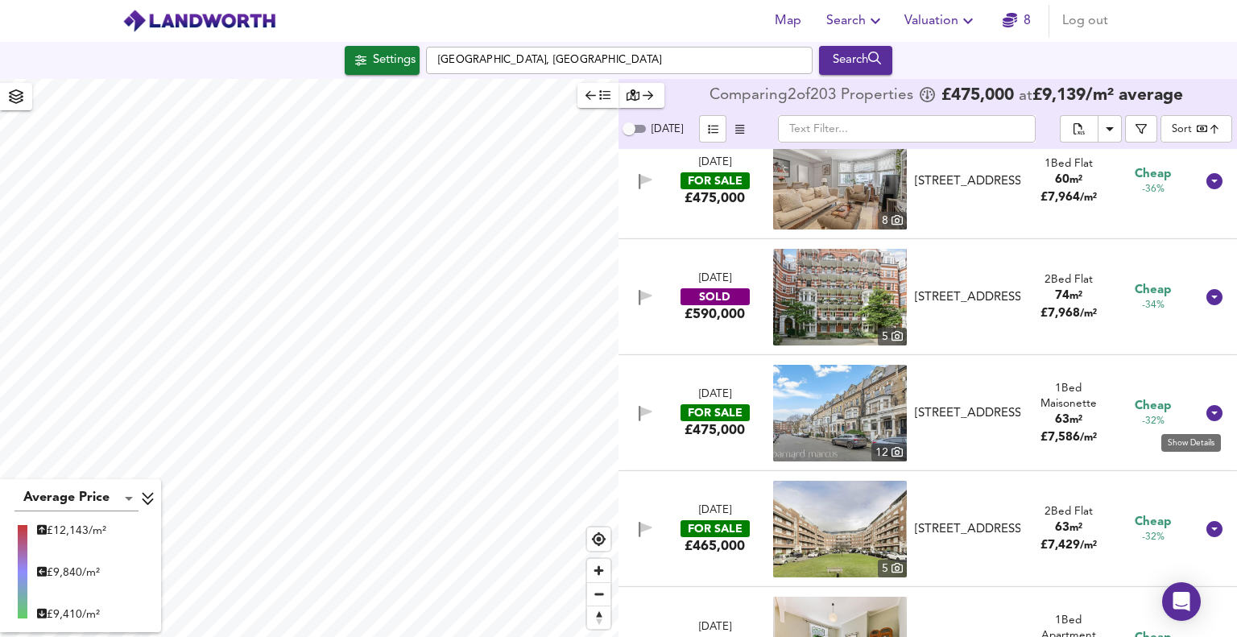
drag, startPoint x: 1210, startPoint y: 418, endPoint x: 1128, endPoint y: 418, distance: 82.2
click at [1210, 418] on icon at bounding box center [1215, 413] width 16 height 16
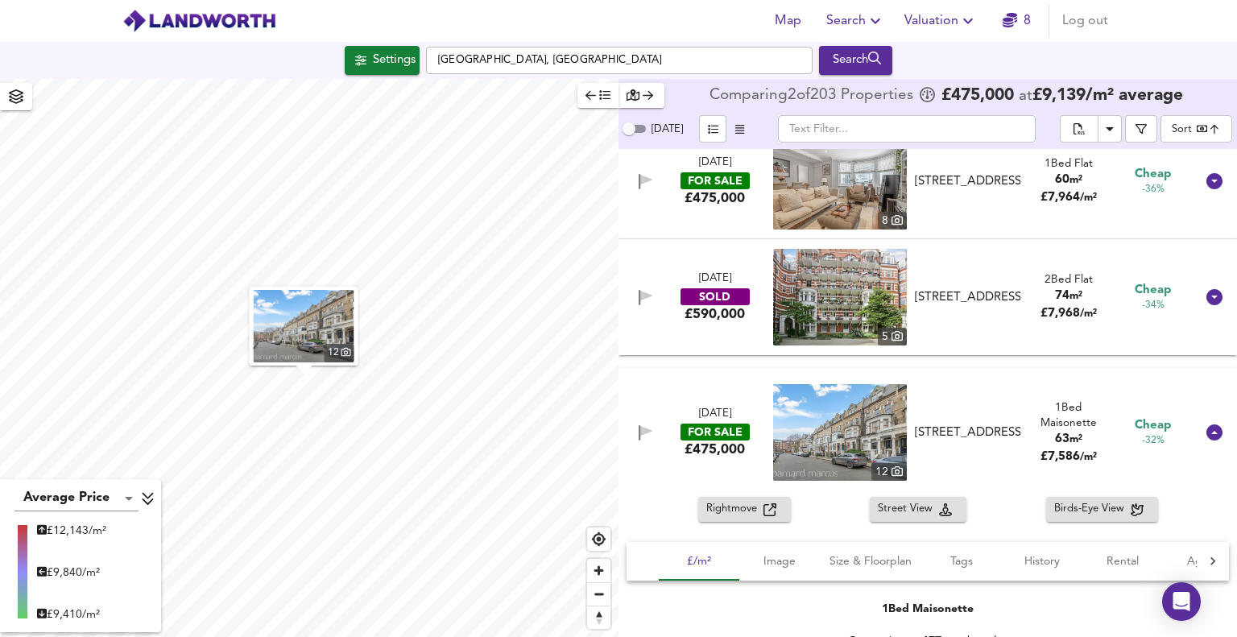
click at [738, 515] on span "Rightmove" at bounding box center [735, 509] width 57 height 19
click at [1212, 433] on icon at bounding box center [1215, 433] width 16 height 16
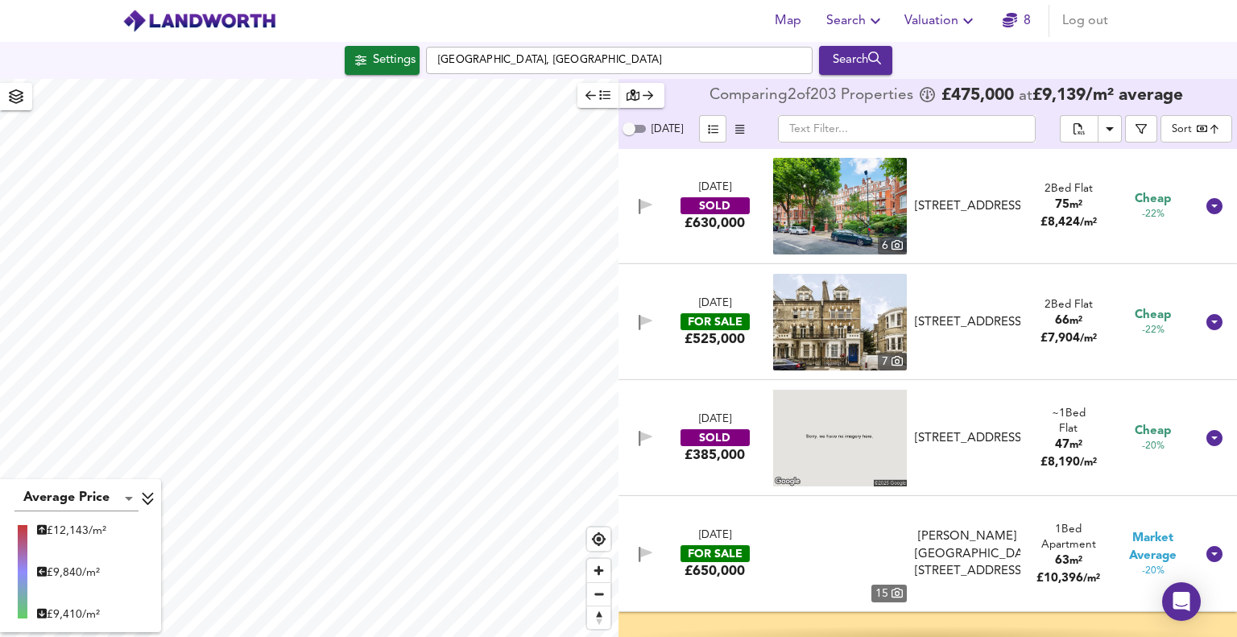
scroll to position [3948, 0]
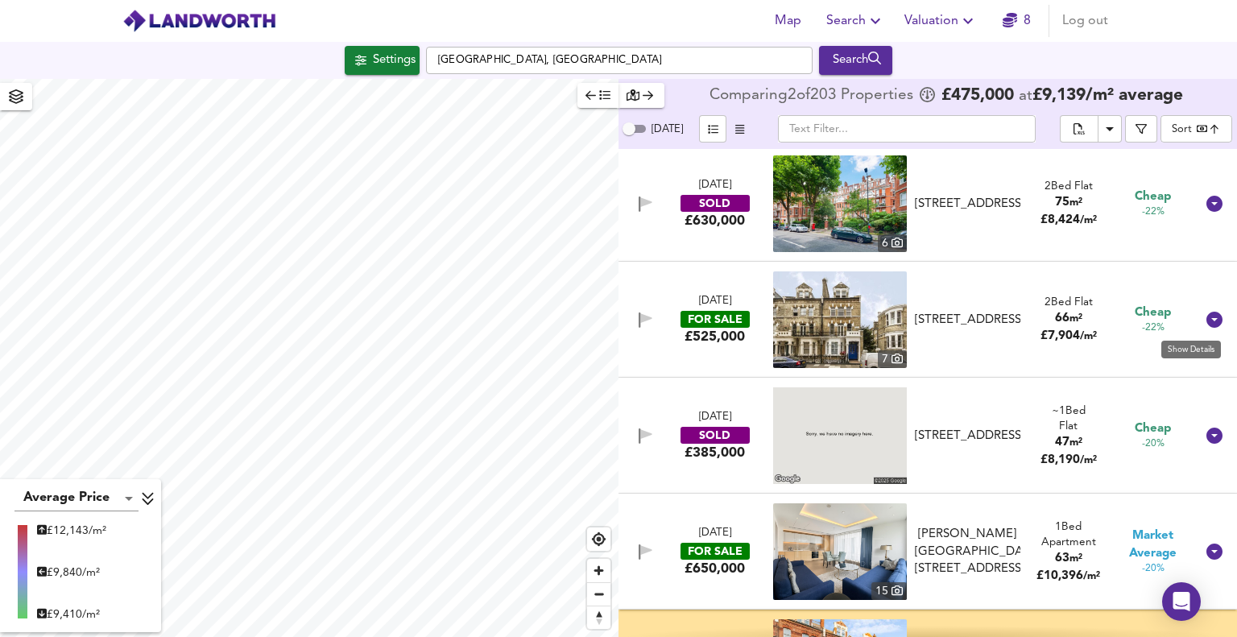
drag, startPoint x: 1204, startPoint y: 322, endPoint x: 839, endPoint y: 384, distance: 370.2
click at [1207, 322] on icon at bounding box center [1215, 320] width 16 height 16
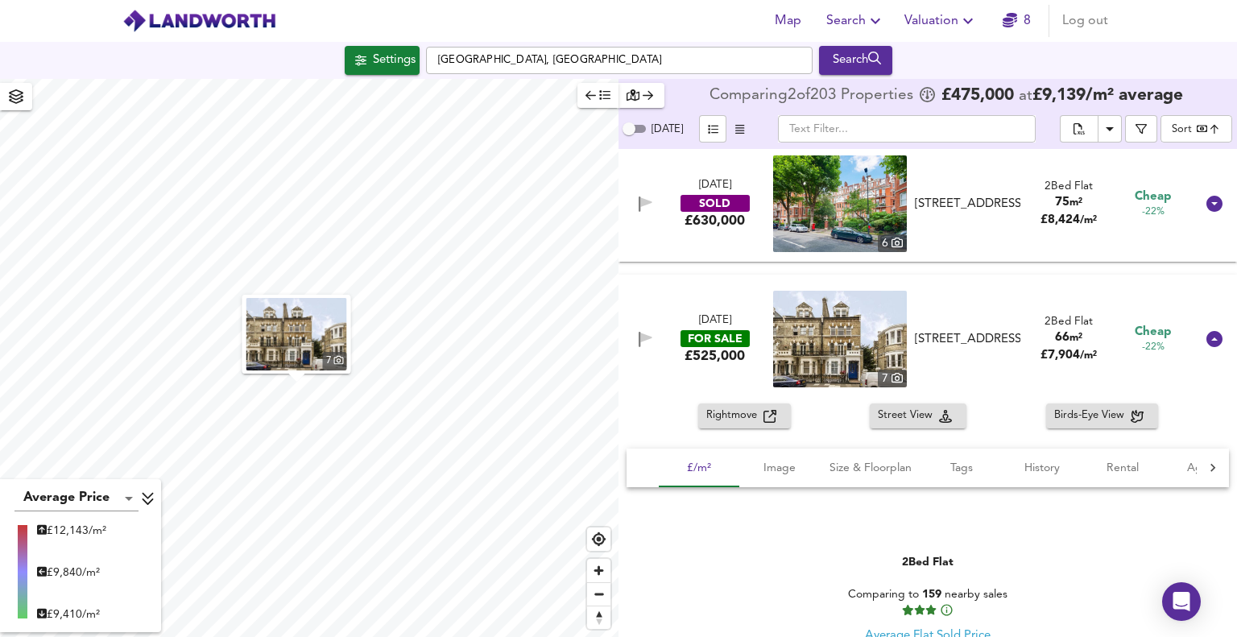
click at [733, 412] on span "Rightmove" at bounding box center [735, 416] width 57 height 19
click at [1207, 342] on icon at bounding box center [1215, 339] width 16 height 16
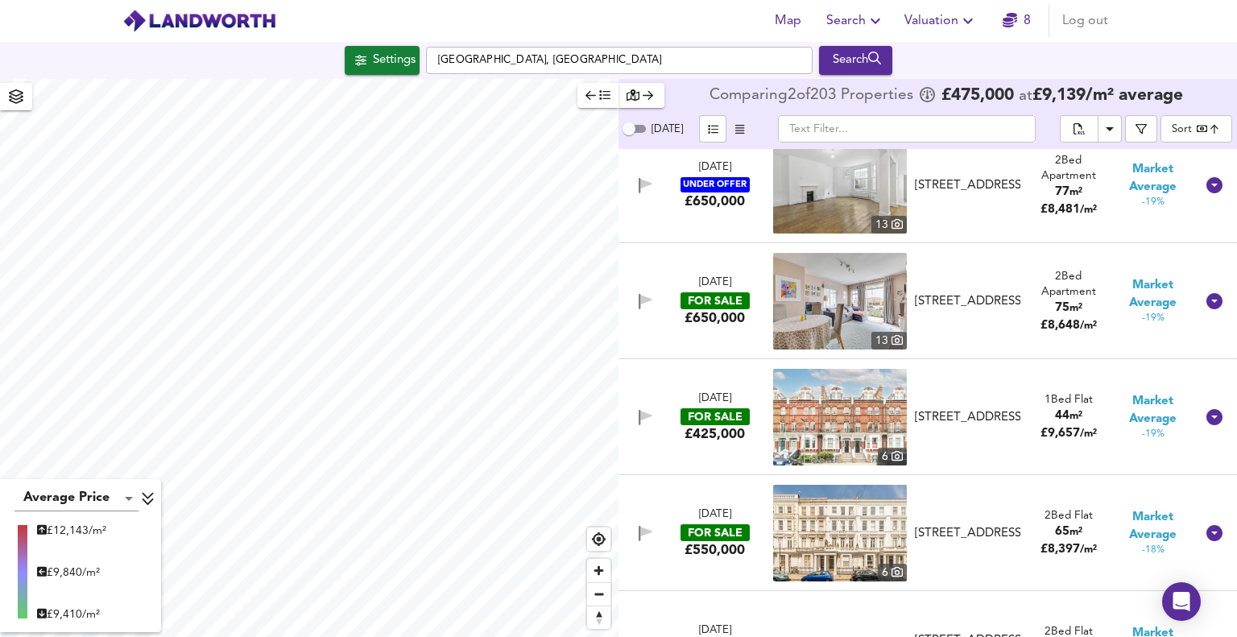
scroll to position [4673, 0]
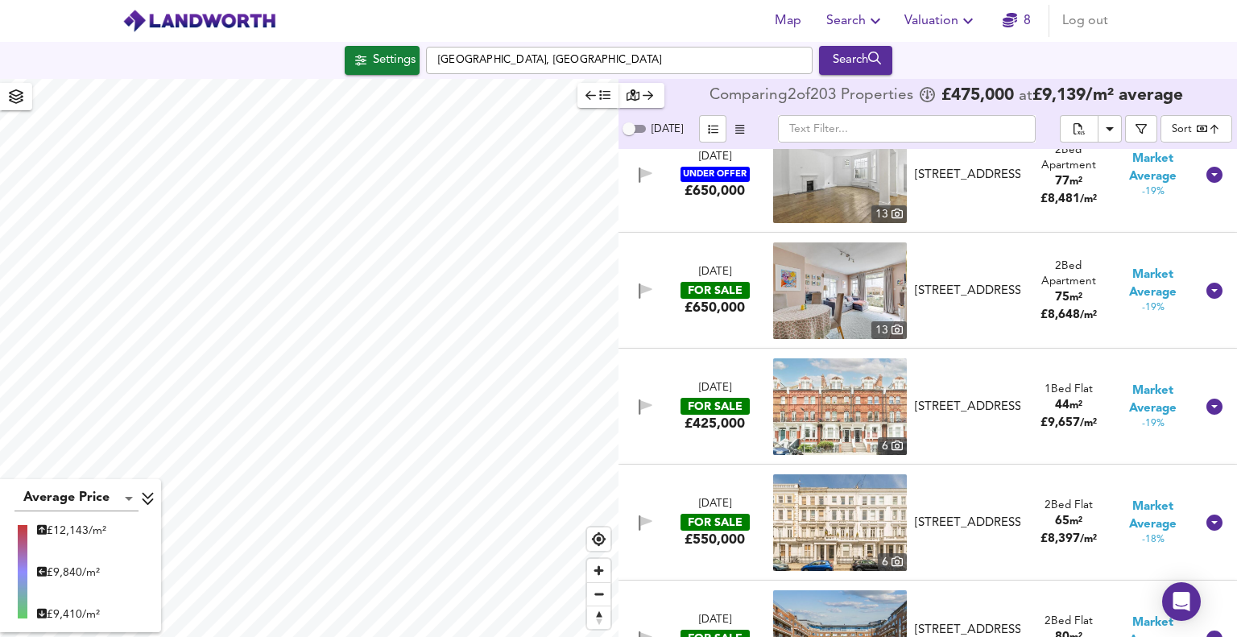
click at [1207, 404] on icon at bounding box center [1215, 407] width 16 height 16
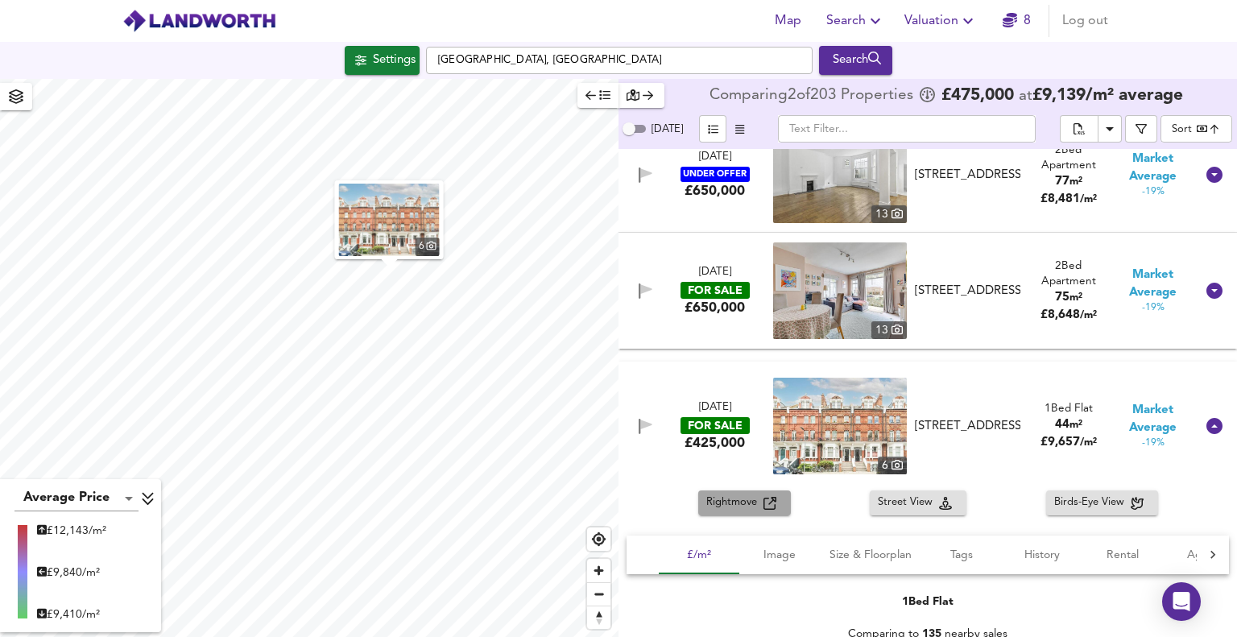
click at [740, 506] on span "Rightmove" at bounding box center [735, 503] width 57 height 19
click at [1209, 429] on icon at bounding box center [1215, 426] width 16 height 16
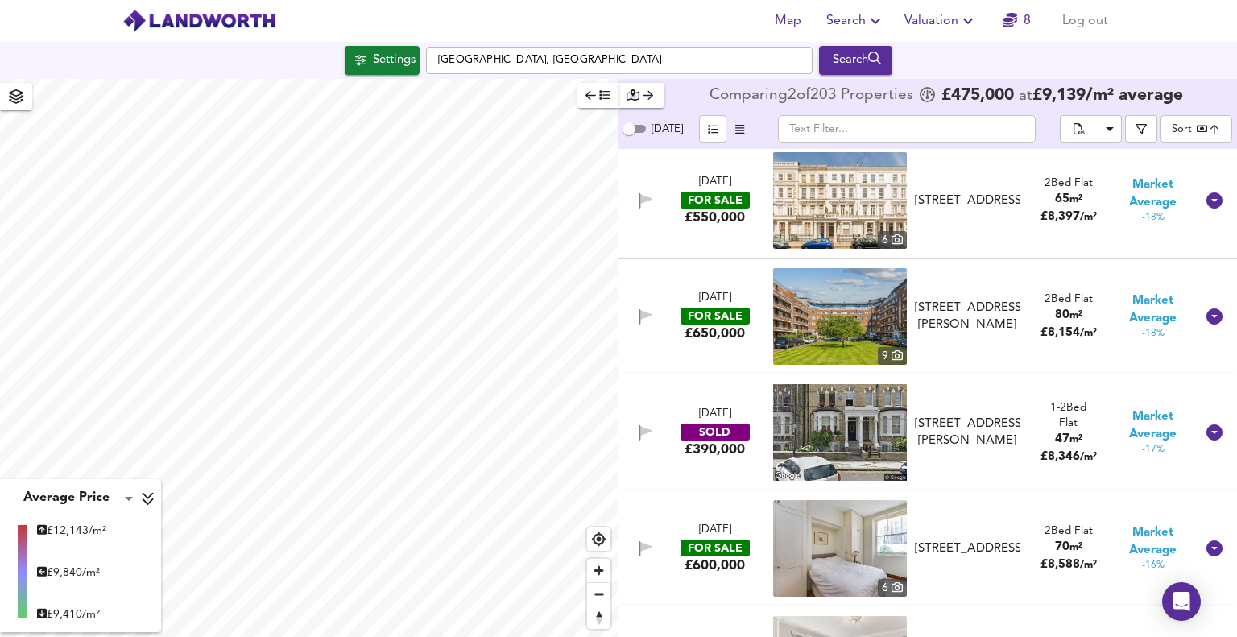
scroll to position [5075, 0]
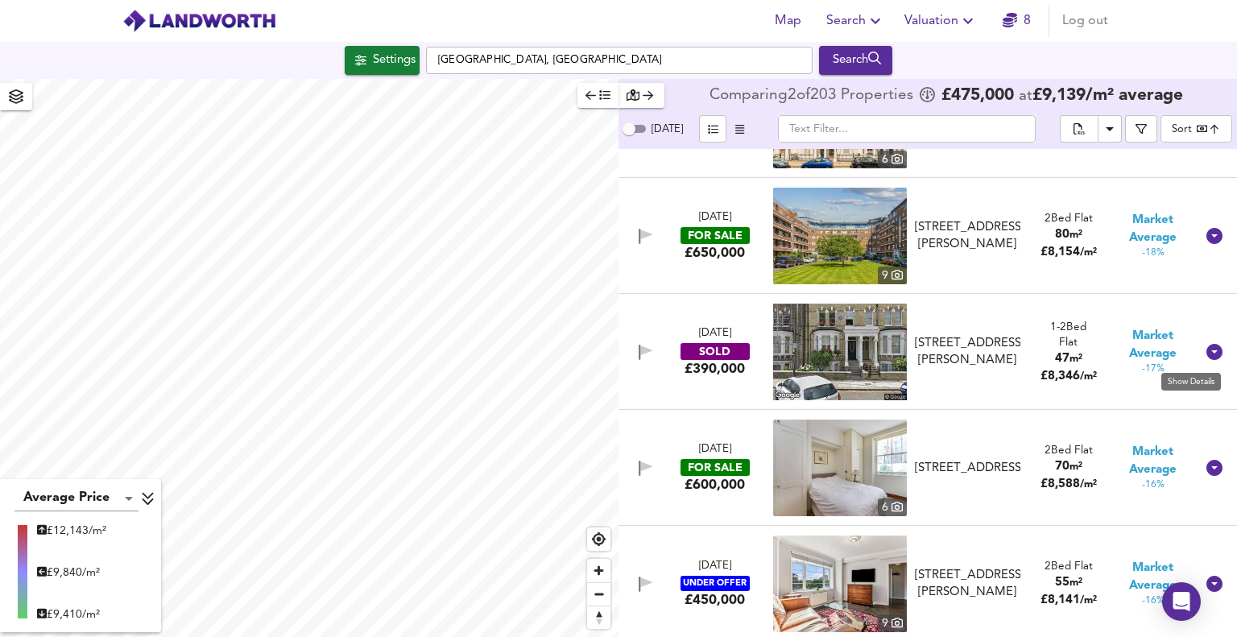
click at [1209, 351] on icon at bounding box center [1215, 352] width 16 height 16
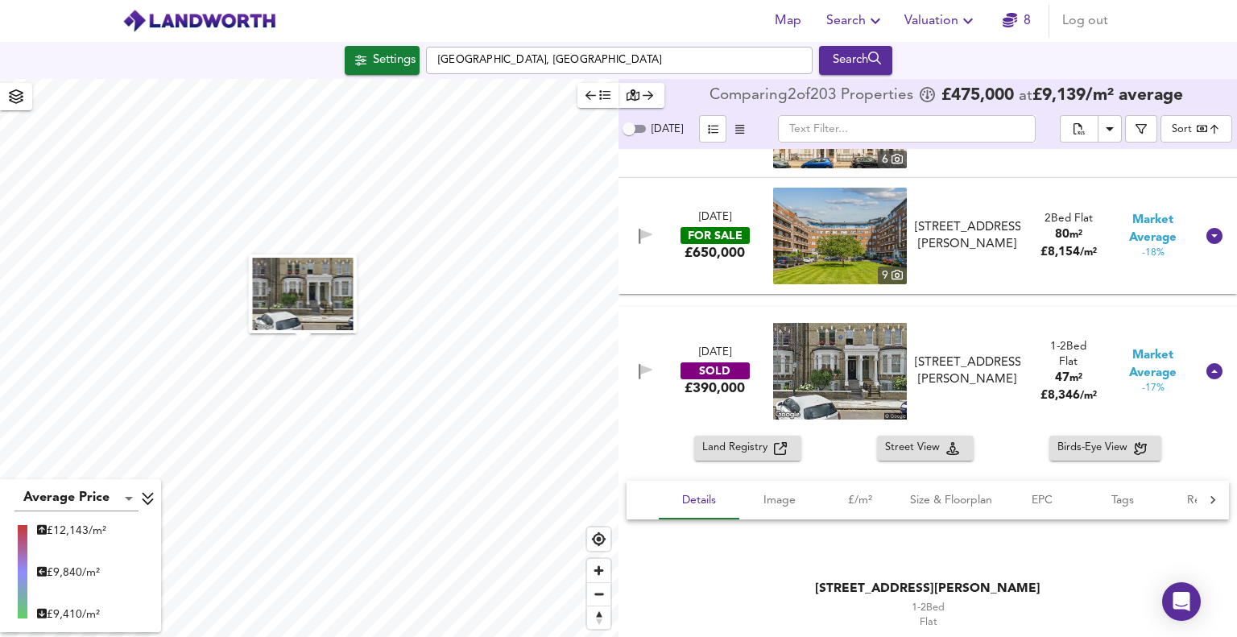
click at [727, 450] on span "Land Registry" at bounding box center [739, 448] width 72 height 19
click at [1208, 371] on icon at bounding box center [1215, 371] width 16 height 16
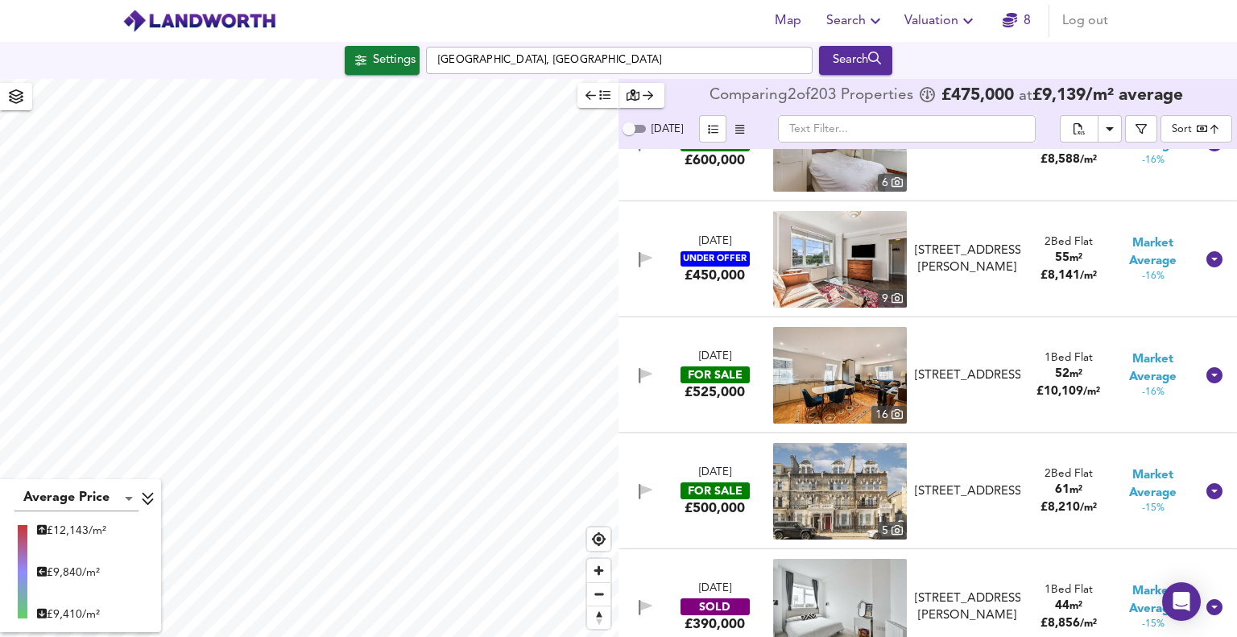
scroll to position [5478, 0]
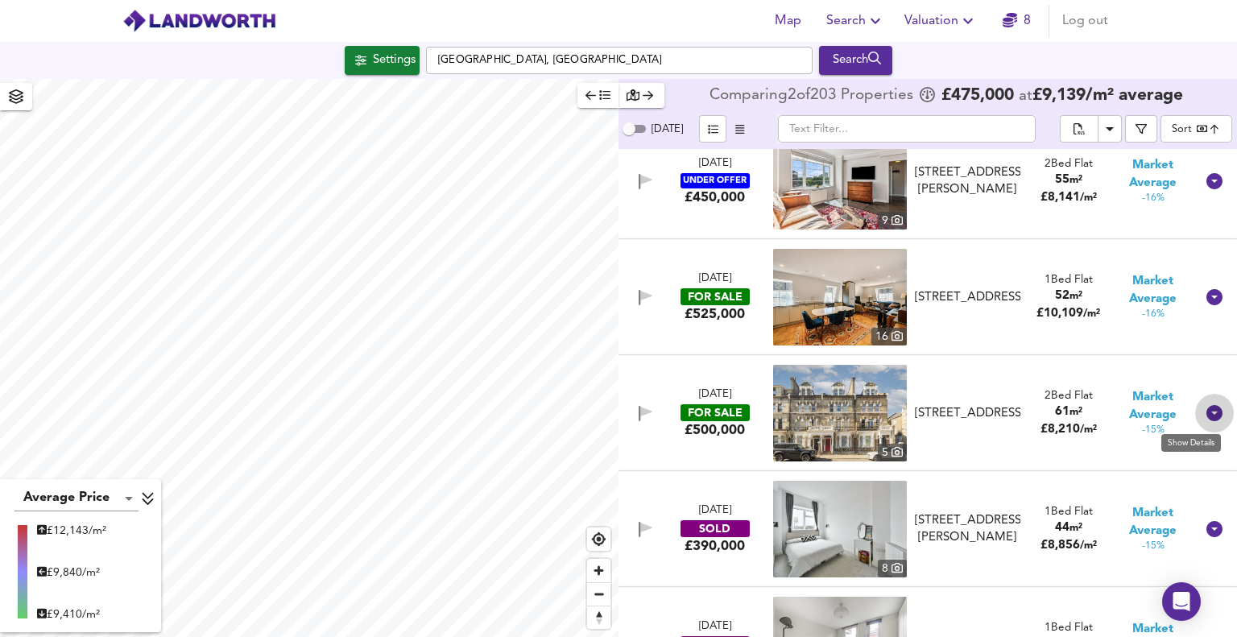
click at [1210, 414] on icon at bounding box center [1215, 413] width 16 height 16
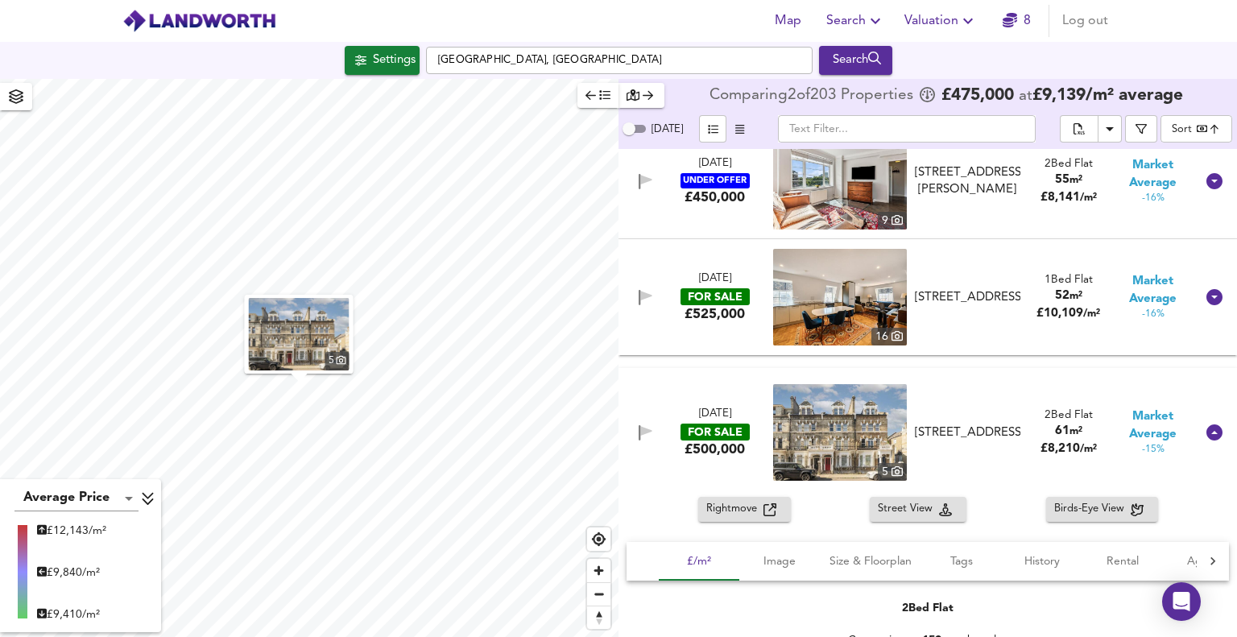
click at [725, 505] on span "Rightmove" at bounding box center [735, 509] width 57 height 19
click at [1207, 433] on icon at bounding box center [1214, 432] width 19 height 19
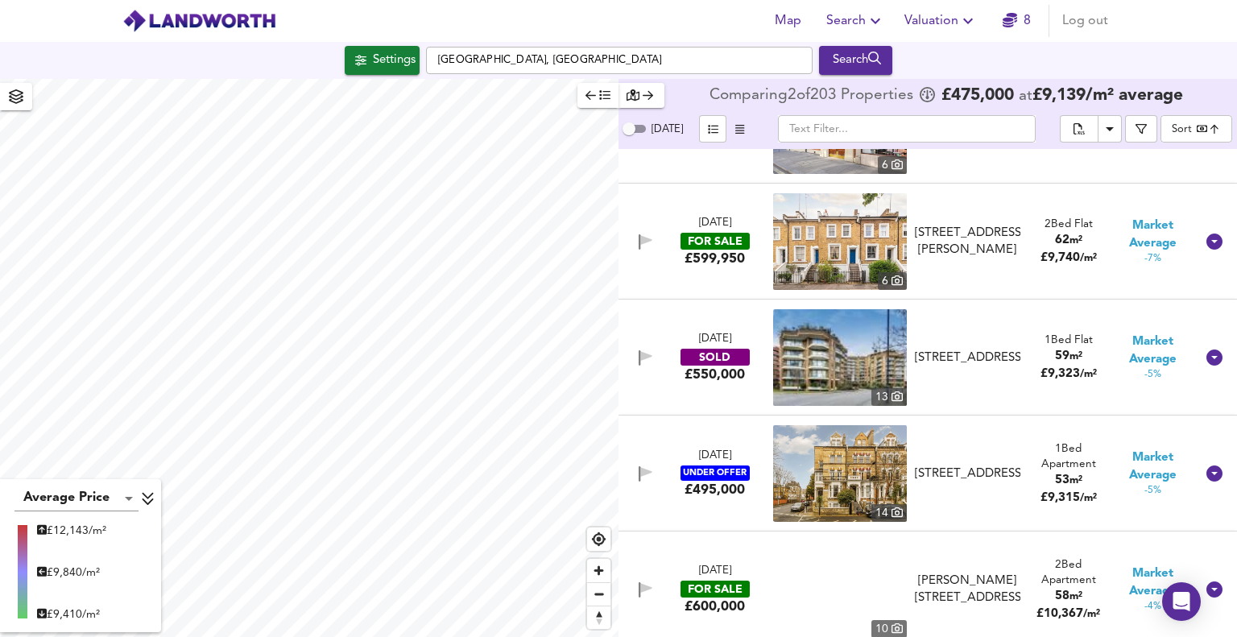
scroll to position [8137, 0]
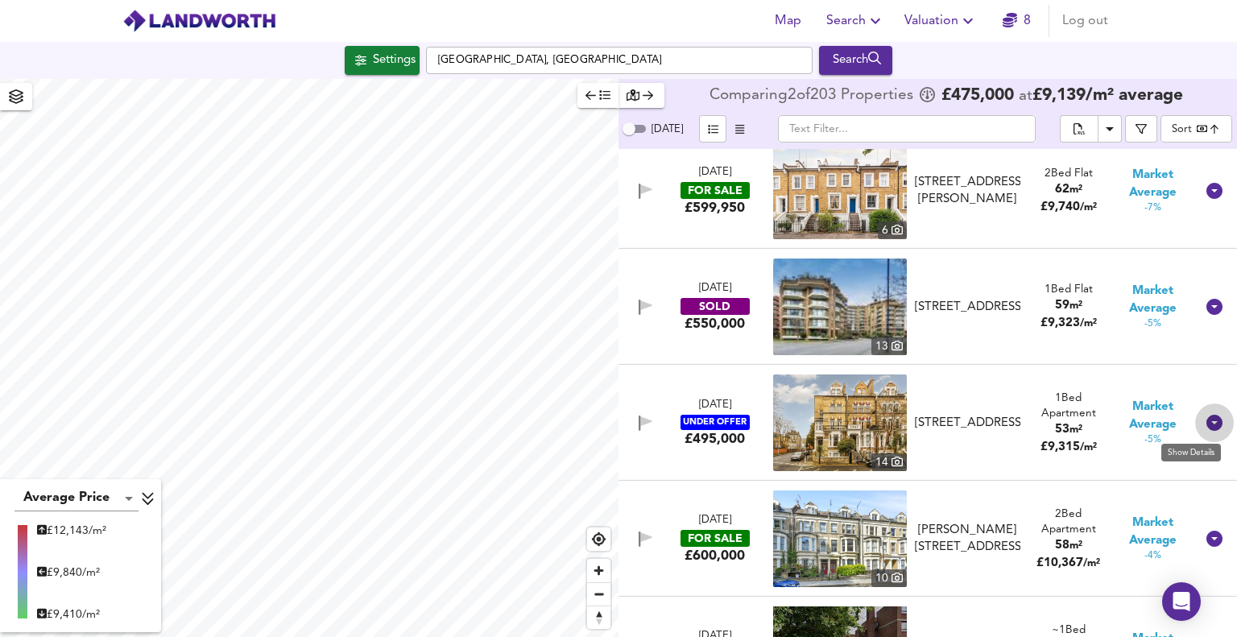
click at [1207, 424] on icon at bounding box center [1215, 423] width 16 height 16
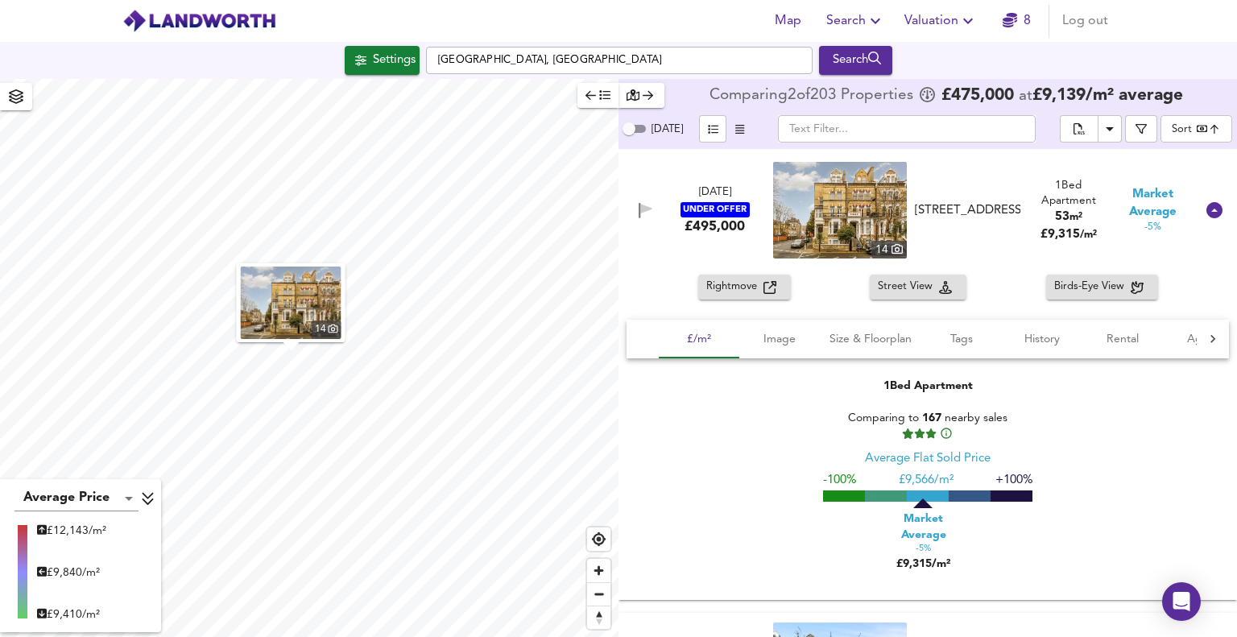
scroll to position [8217, 0]
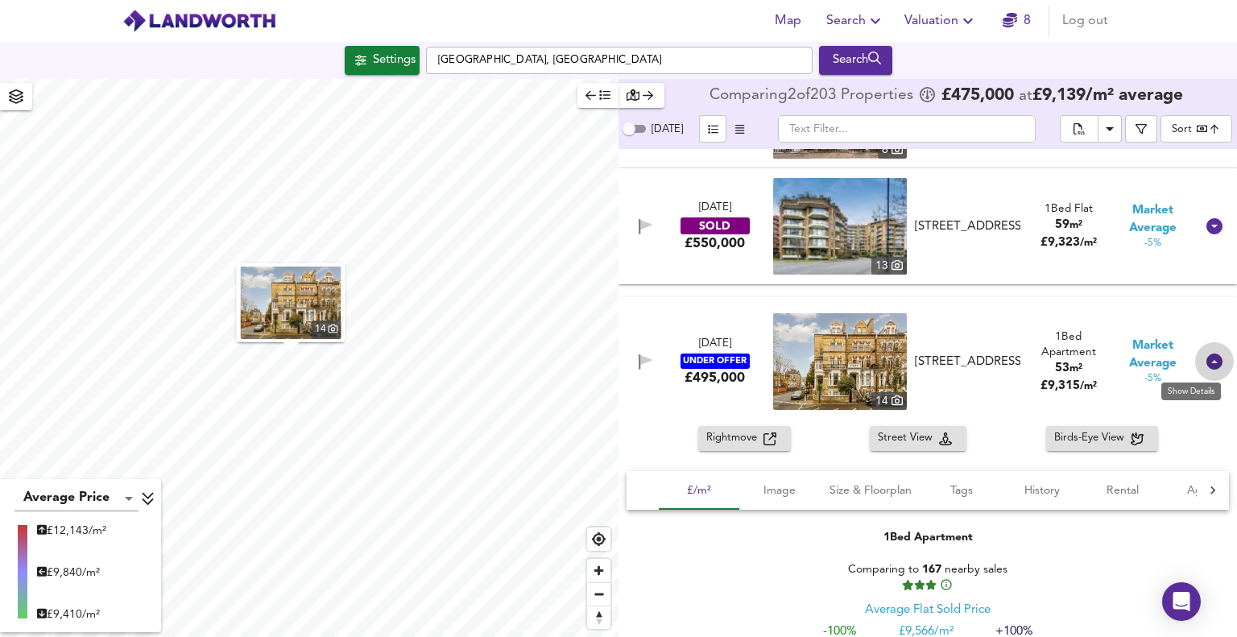
click at [1207, 366] on icon at bounding box center [1215, 362] width 16 height 16
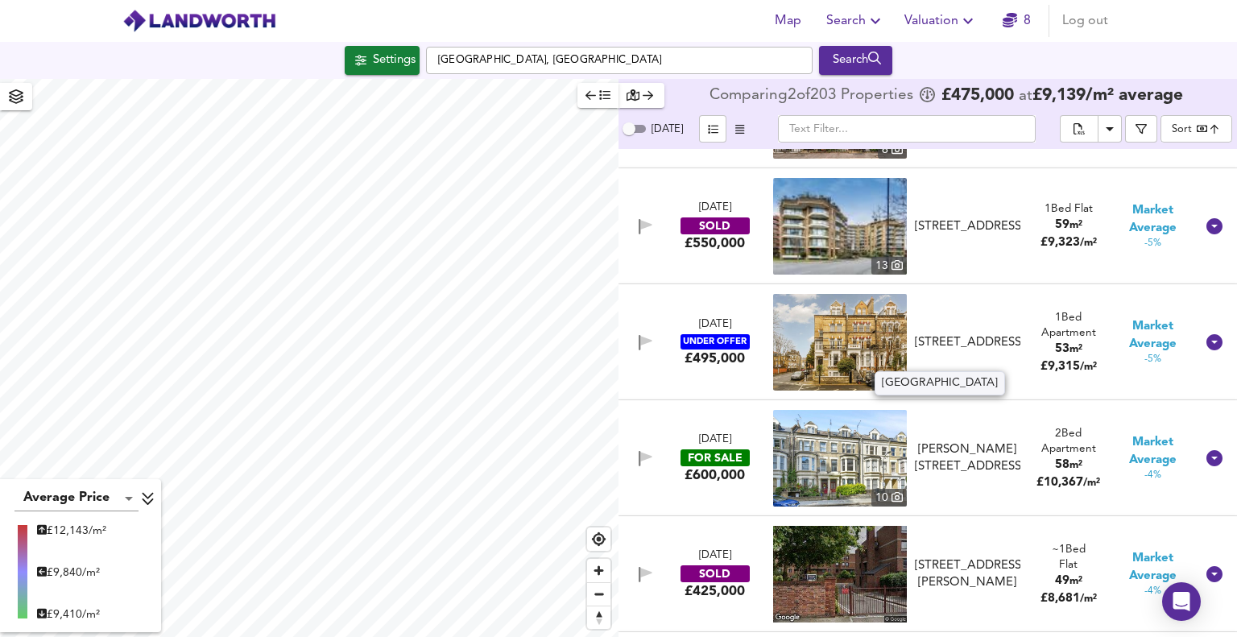
drag, startPoint x: 909, startPoint y: 328, endPoint x: 1004, endPoint y: 331, distance: 95.1
click at [1004, 334] on div "[STREET_ADDRESS]" at bounding box center [968, 342] width 118 height 17
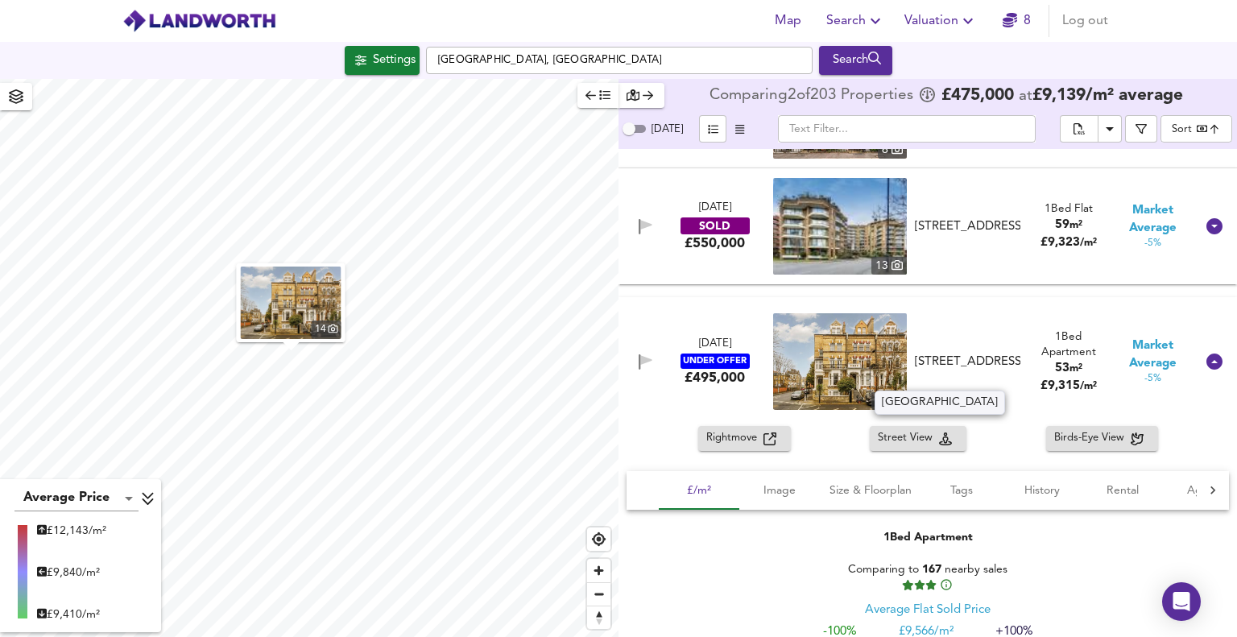
drag, startPoint x: 1014, startPoint y: 342, endPoint x: 914, endPoint y: 342, distance: 100.7
click at [915, 354] on div "[STREET_ADDRESS]" at bounding box center [968, 362] width 106 height 17
copy div "[GEOGRAPHIC_DATA],"
click at [727, 437] on span "Rightmove" at bounding box center [735, 438] width 57 height 19
click at [1207, 365] on icon at bounding box center [1215, 362] width 16 height 16
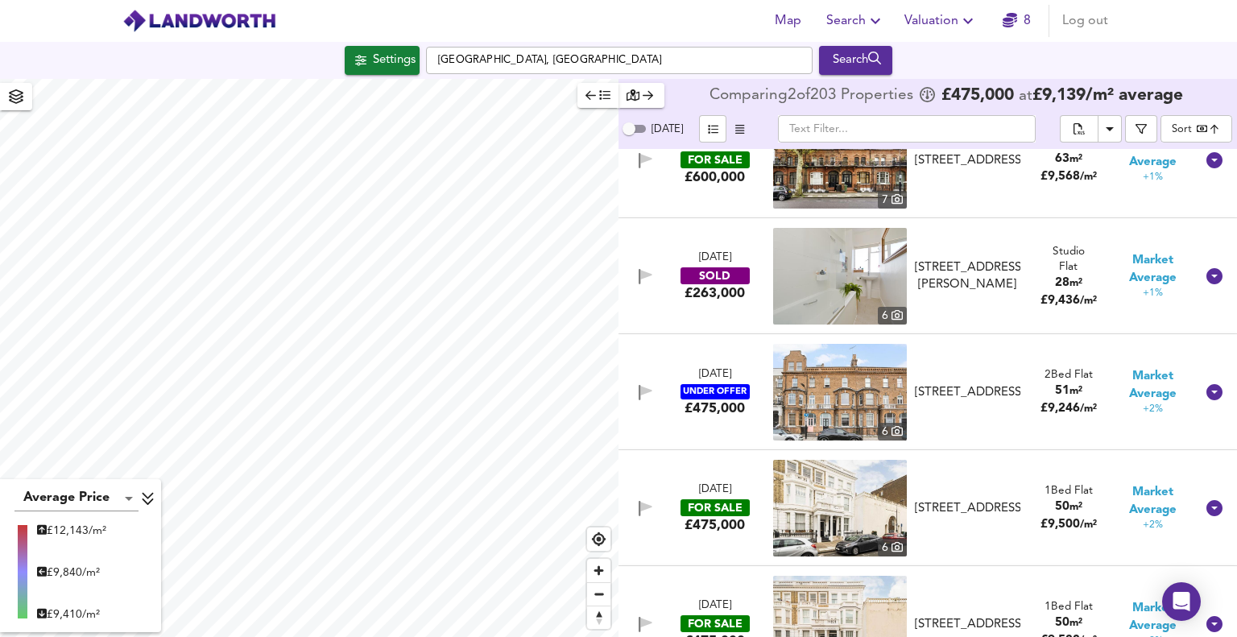
scroll to position [9909, 0]
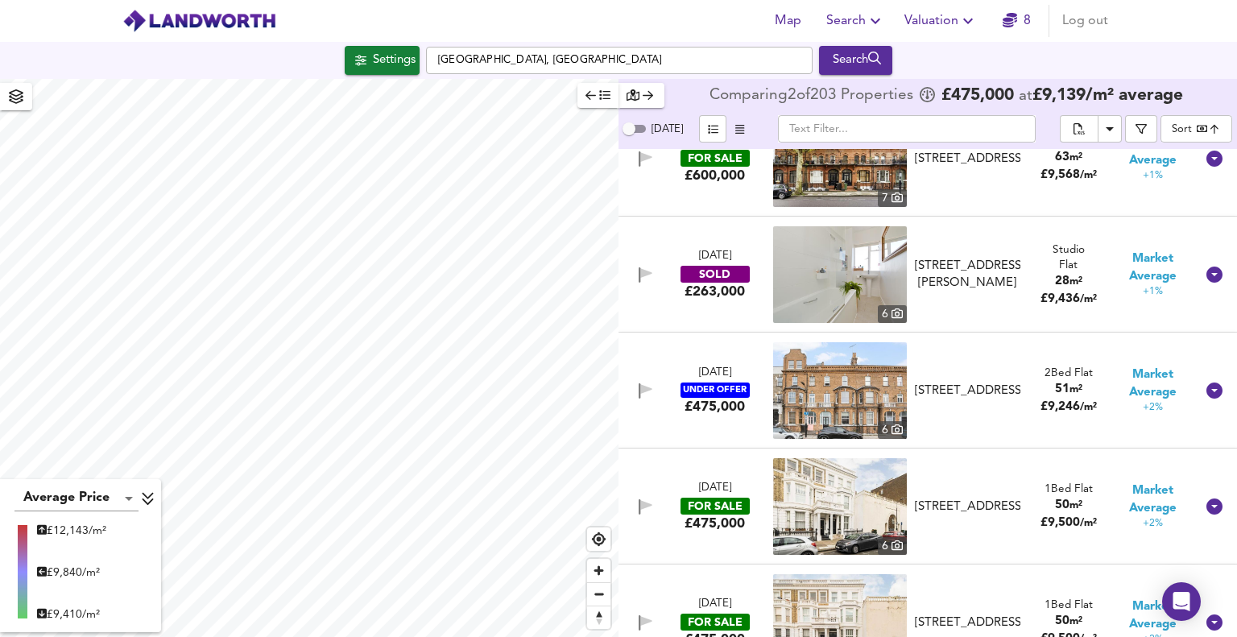
drag, startPoint x: 1203, startPoint y: 509, endPoint x: 688, endPoint y: 532, distance: 515.3
click at [1207, 509] on icon at bounding box center [1215, 507] width 16 height 16
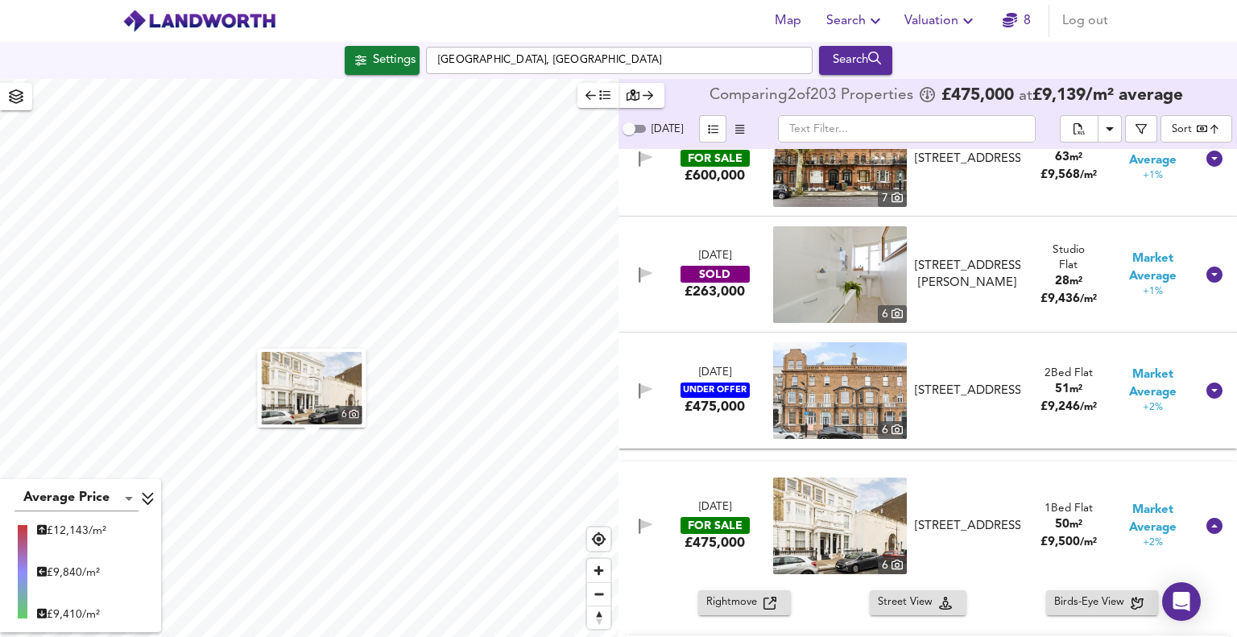
scroll to position [9990, 0]
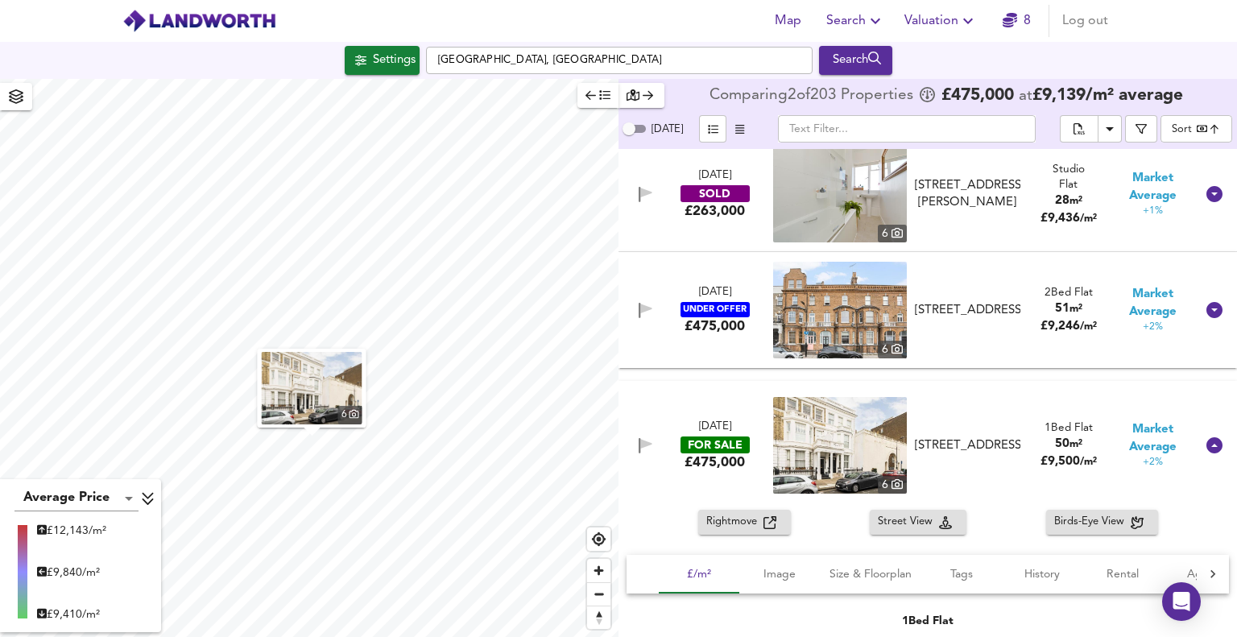
click at [728, 528] on span "Rightmove" at bounding box center [735, 522] width 57 height 19
click at [1209, 444] on icon at bounding box center [1215, 445] width 16 height 16
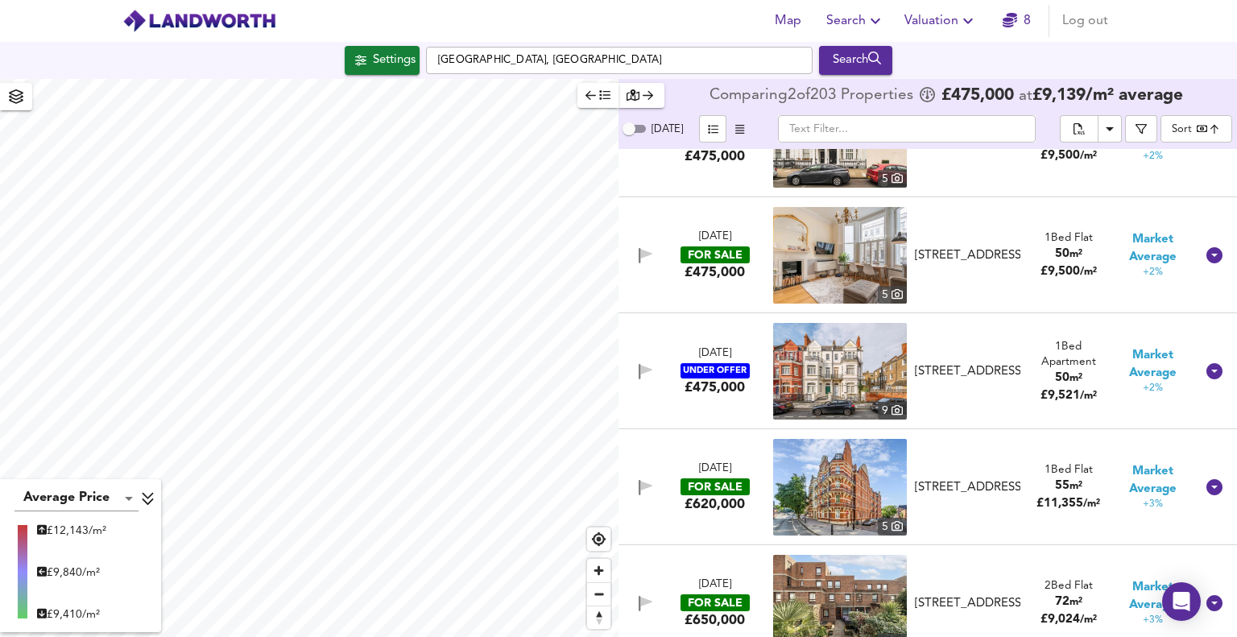
scroll to position [10473, 0]
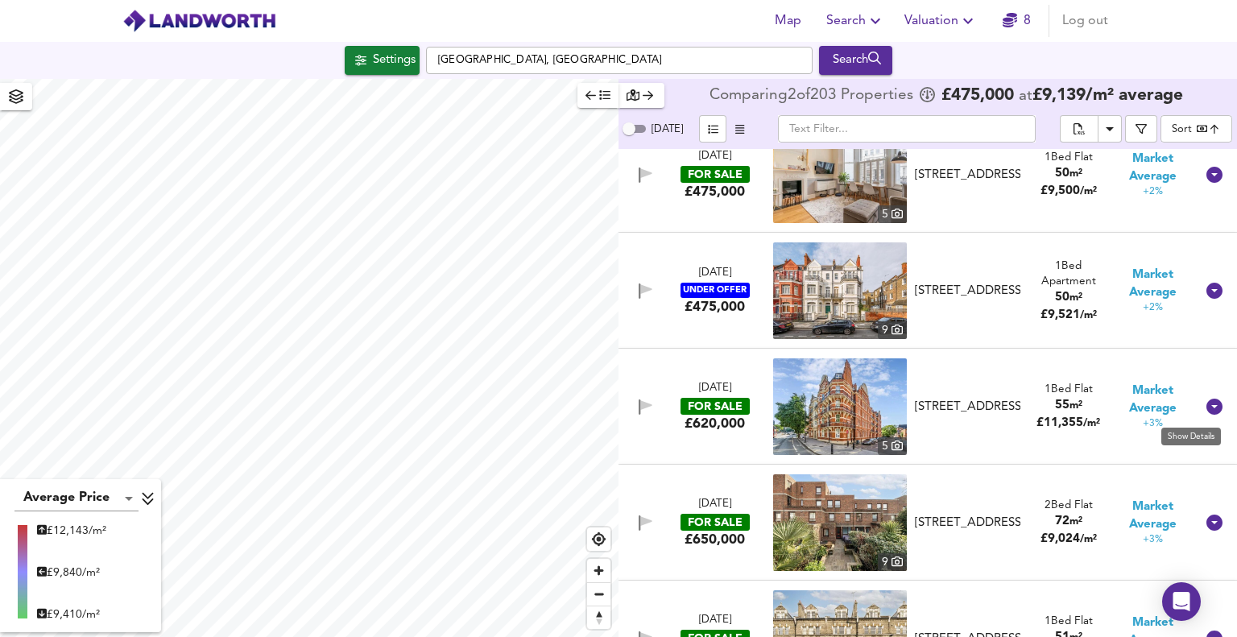
click at [1207, 412] on icon at bounding box center [1215, 407] width 16 height 16
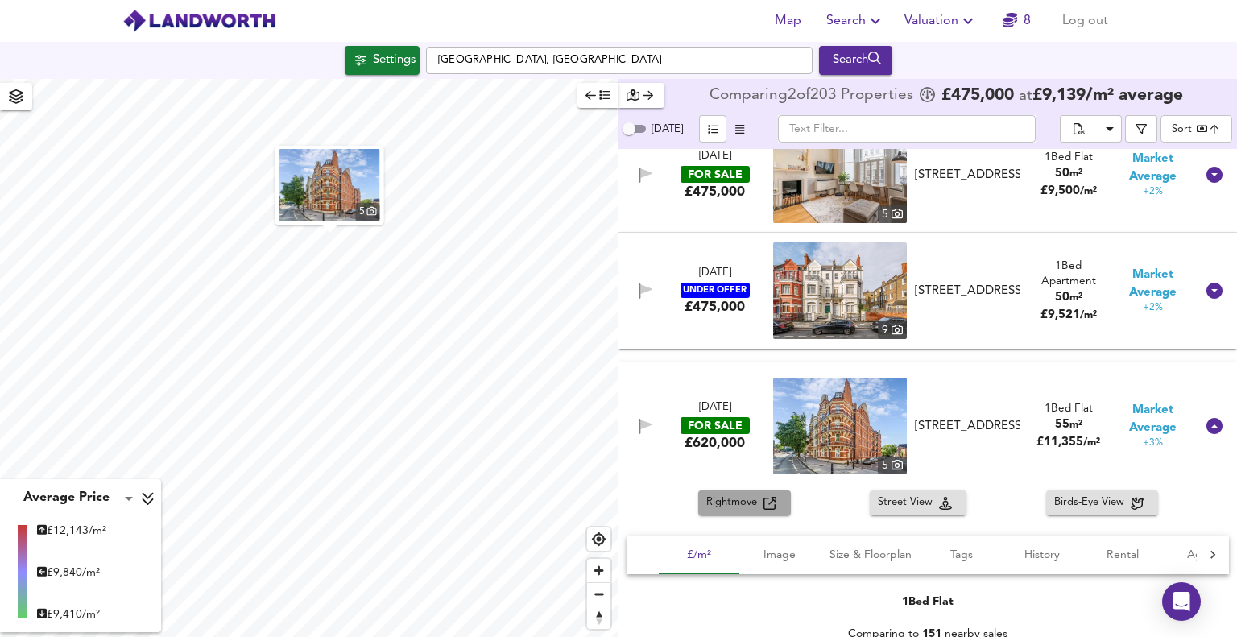
click at [740, 504] on span "Rightmove" at bounding box center [735, 503] width 57 height 19
click at [1210, 426] on icon at bounding box center [1215, 426] width 16 height 16
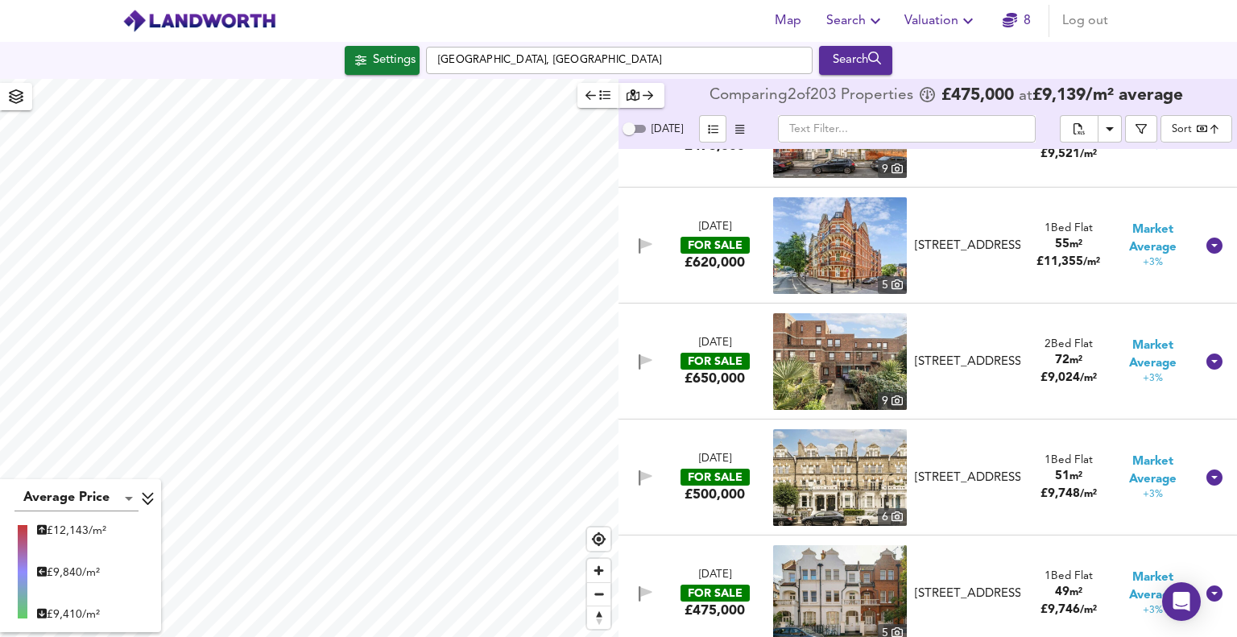
scroll to position [10715, 0]
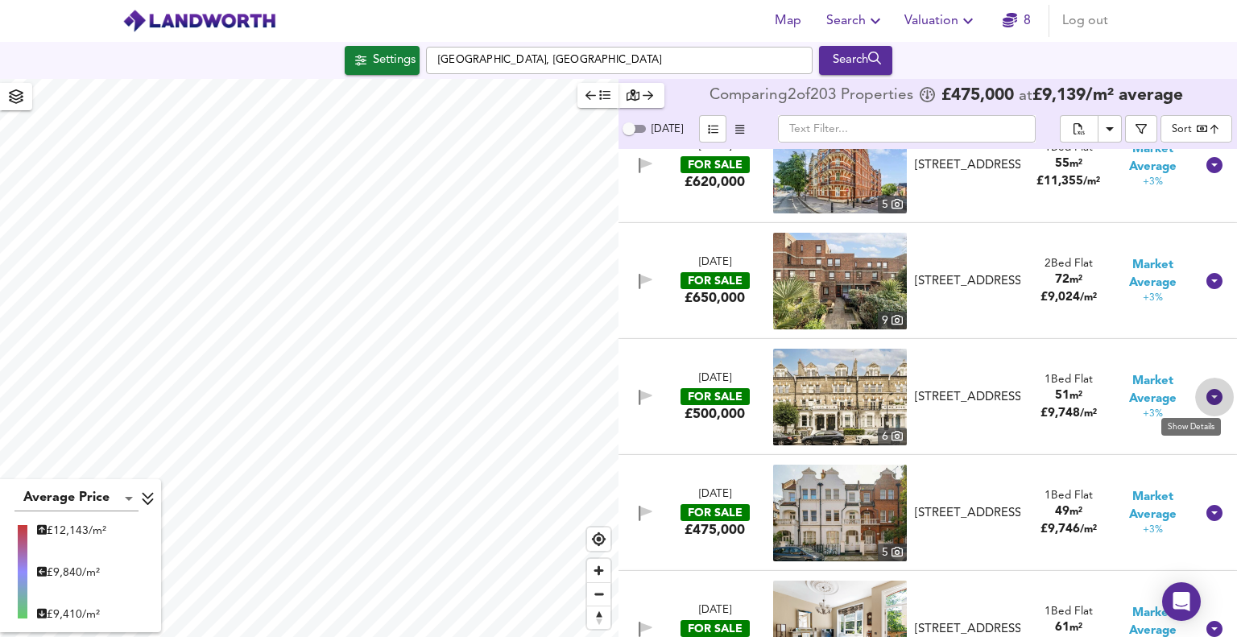
click at [1208, 397] on icon at bounding box center [1214, 397] width 19 height 19
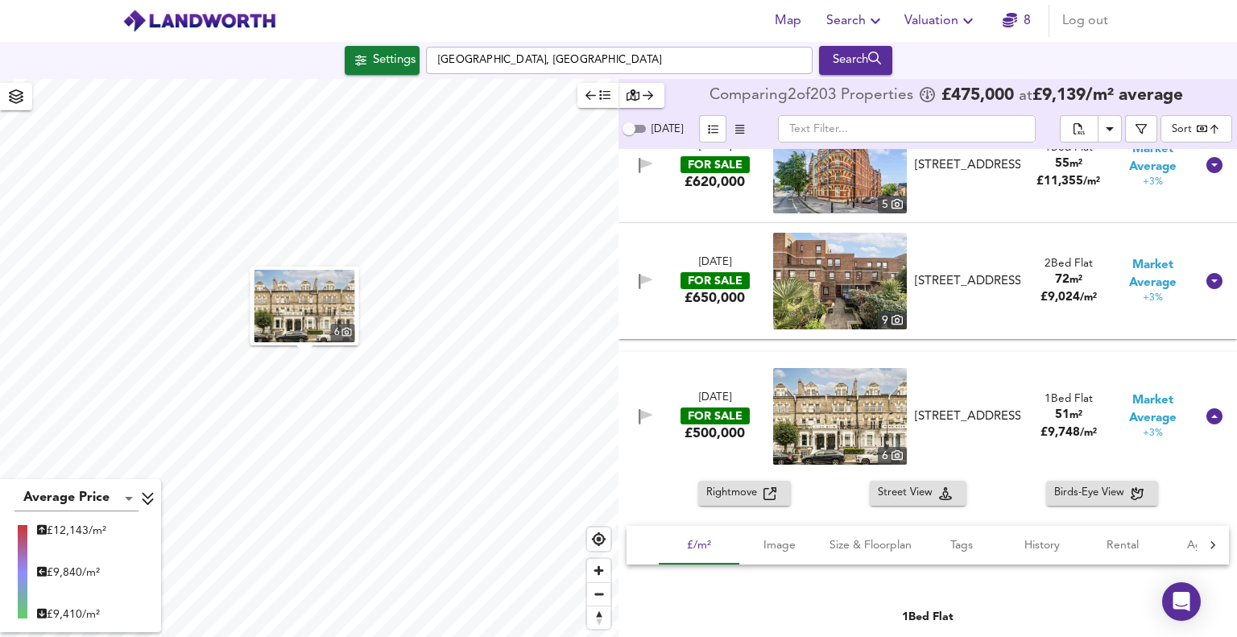
click at [723, 490] on span "Rightmove" at bounding box center [735, 493] width 57 height 19
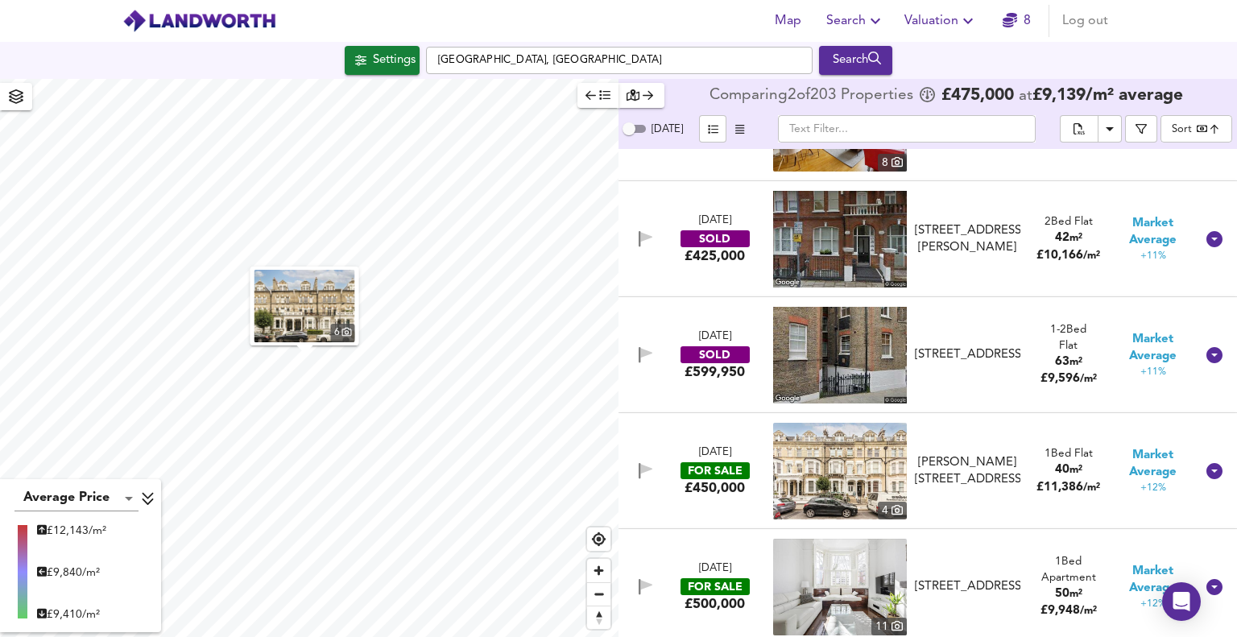
scroll to position [13211, 0]
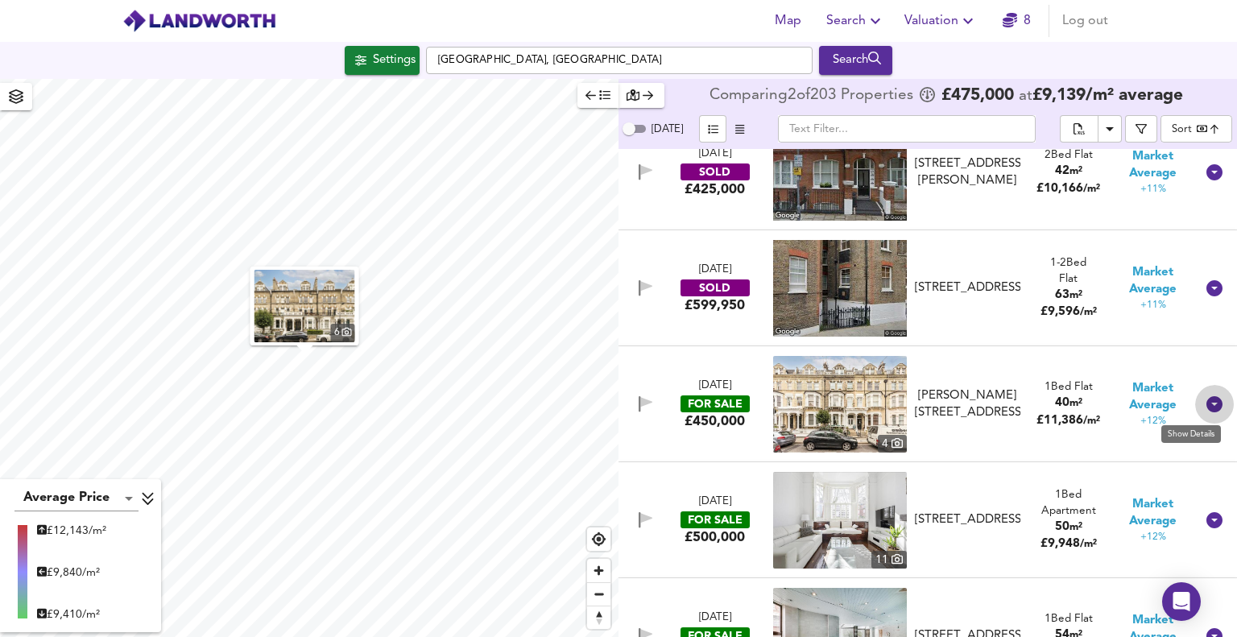
click at [1207, 405] on icon at bounding box center [1215, 404] width 16 height 16
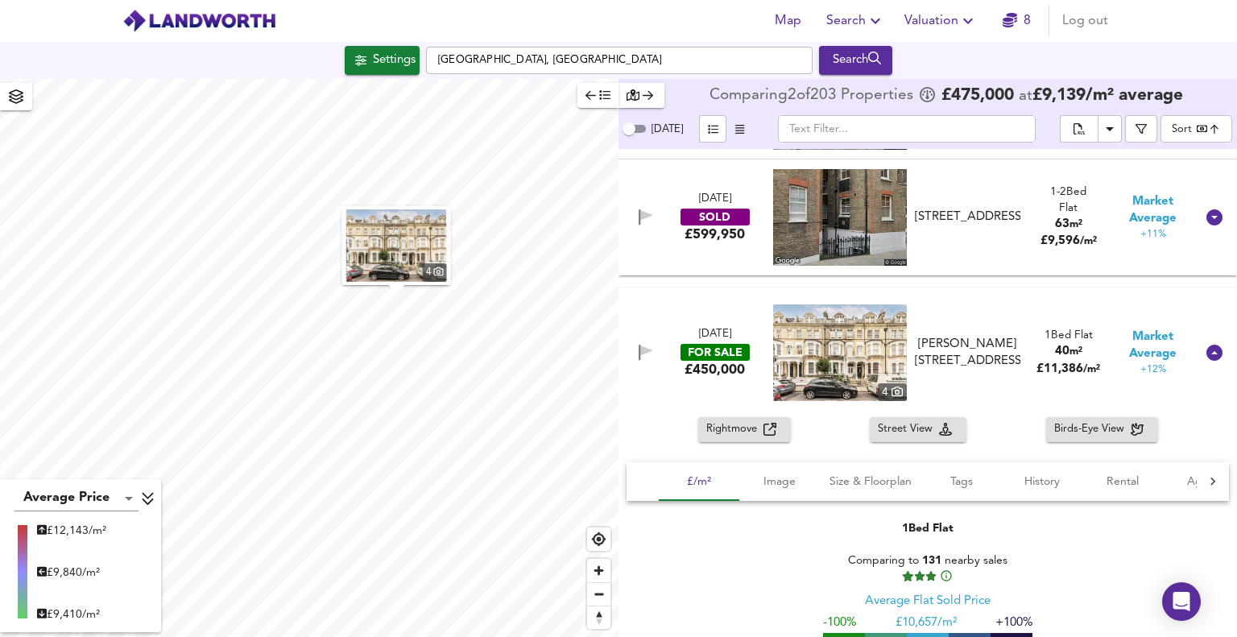
scroll to position [13291, 0]
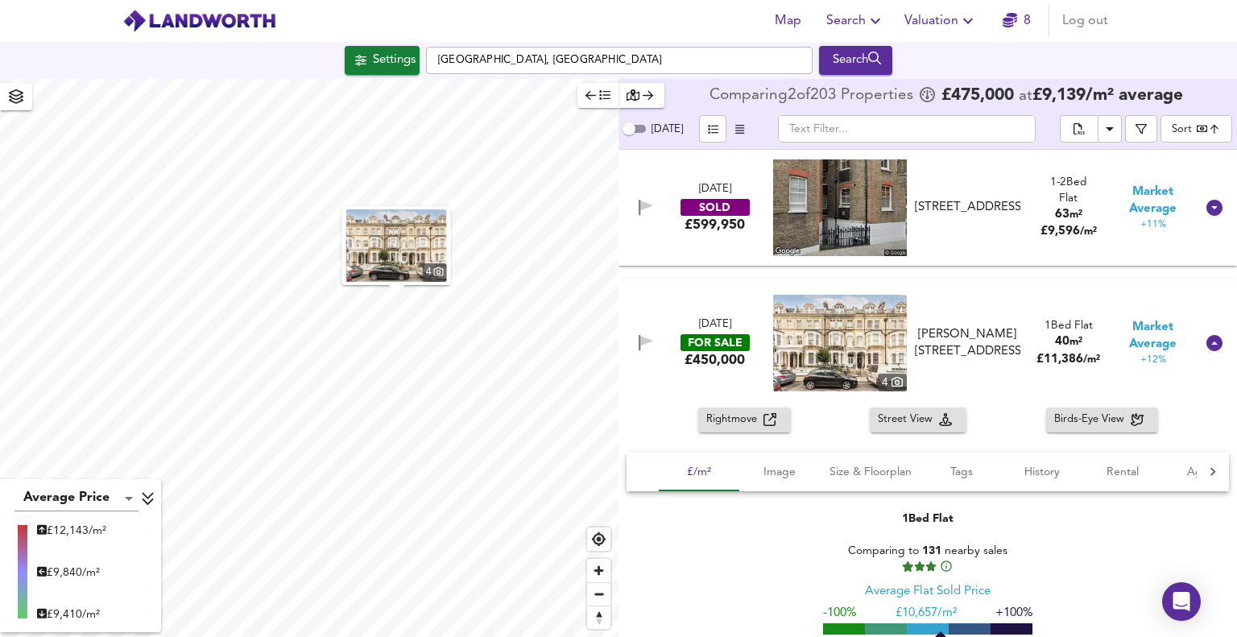
click at [723, 415] on span "Rightmove" at bounding box center [735, 420] width 57 height 19
click at [1207, 347] on icon at bounding box center [1215, 343] width 16 height 16
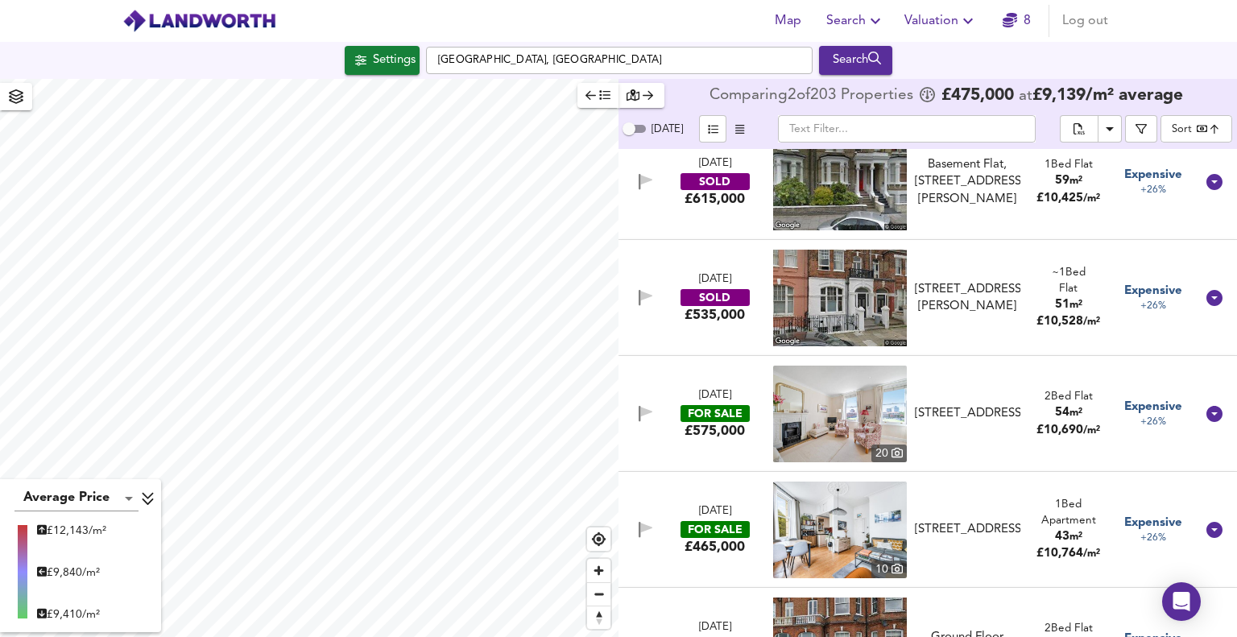
scroll to position [16030, 0]
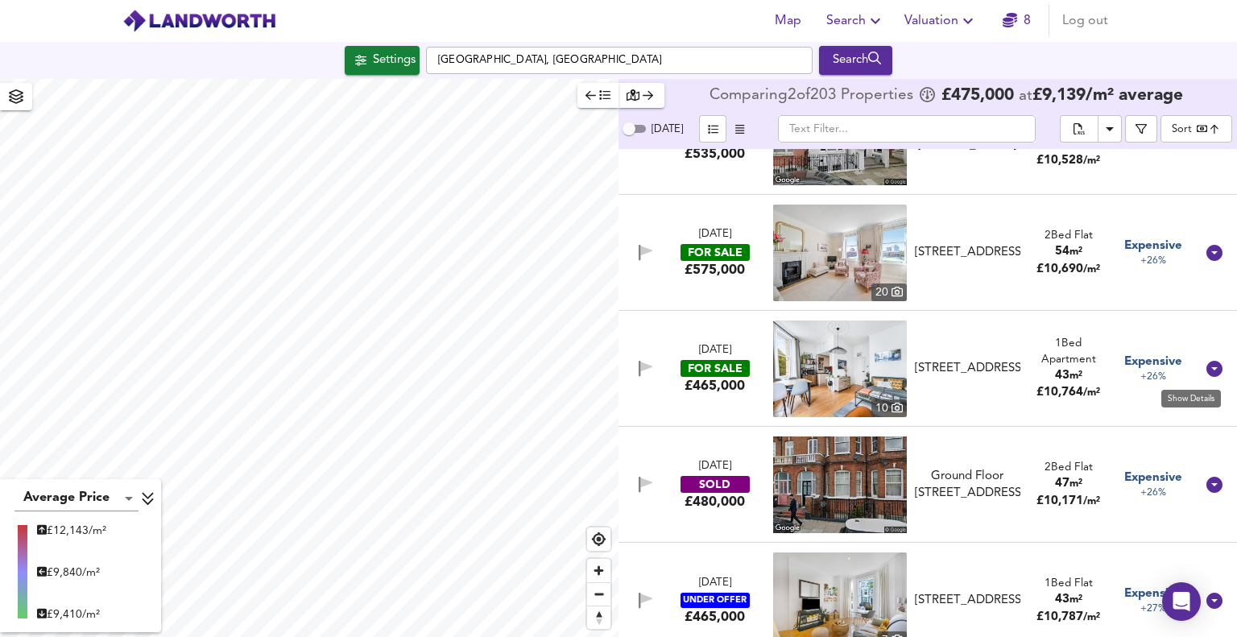
drag, startPoint x: 1205, startPoint y: 371, endPoint x: 918, endPoint y: 392, distance: 287.6
click at [1207, 371] on icon at bounding box center [1215, 369] width 16 height 16
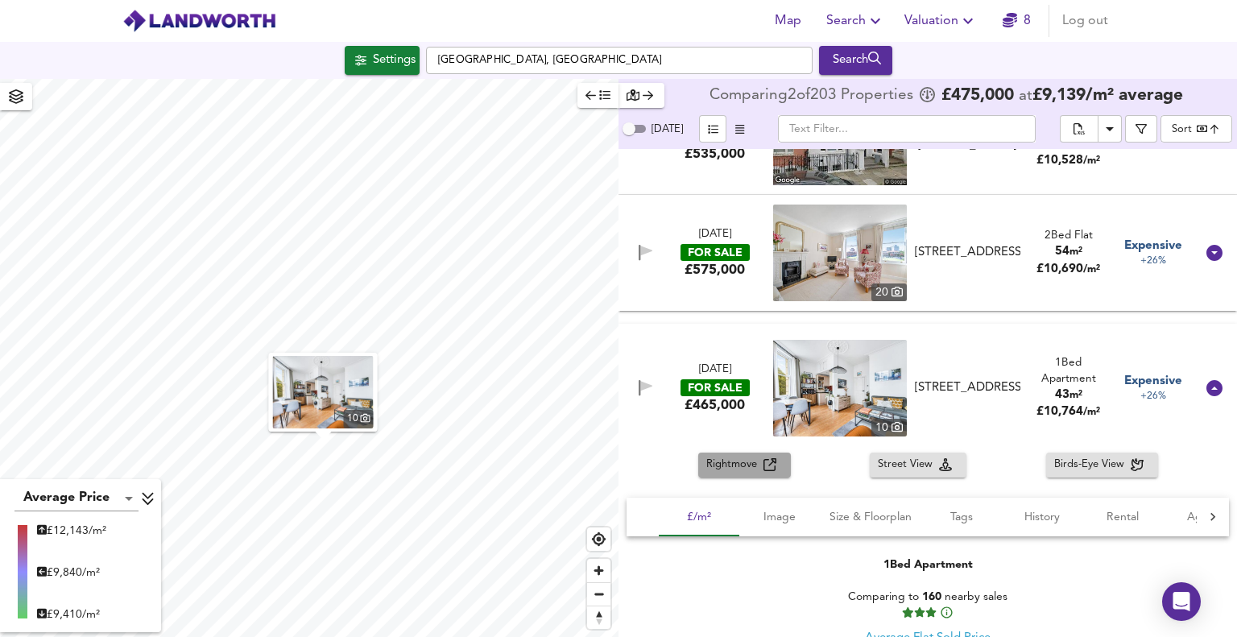
click at [732, 467] on span "Rightmove" at bounding box center [735, 465] width 57 height 19
click at [1208, 386] on icon at bounding box center [1215, 388] width 16 height 16
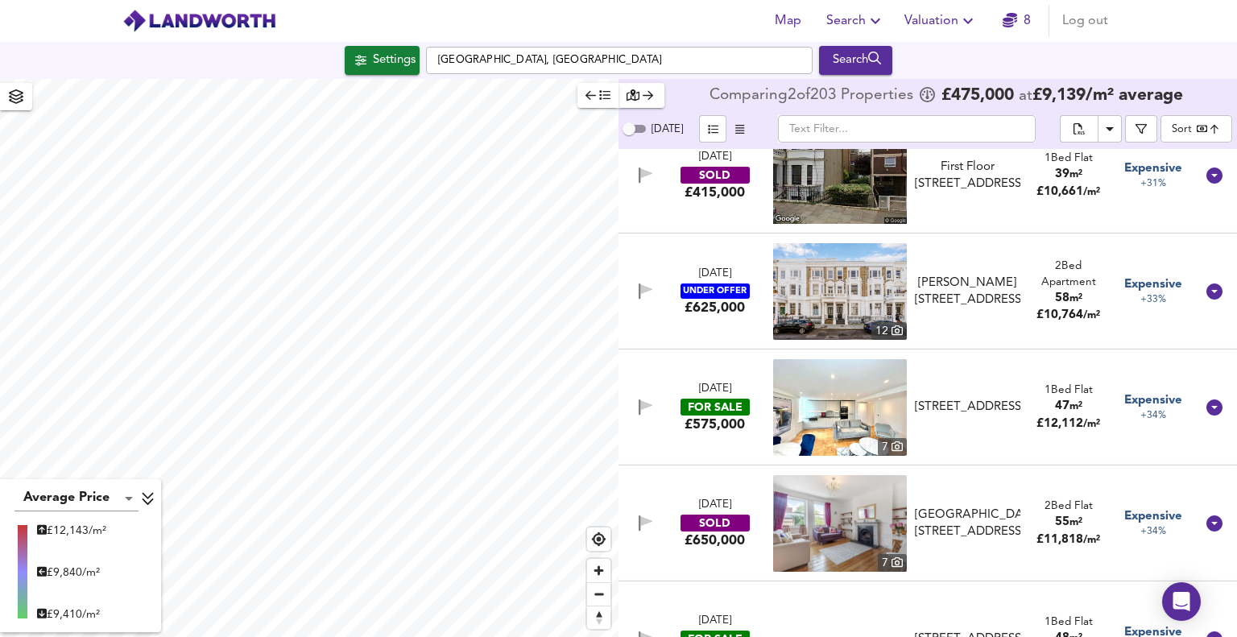
scroll to position [17239, 0]
